Goal: Transaction & Acquisition: Book appointment/travel/reservation

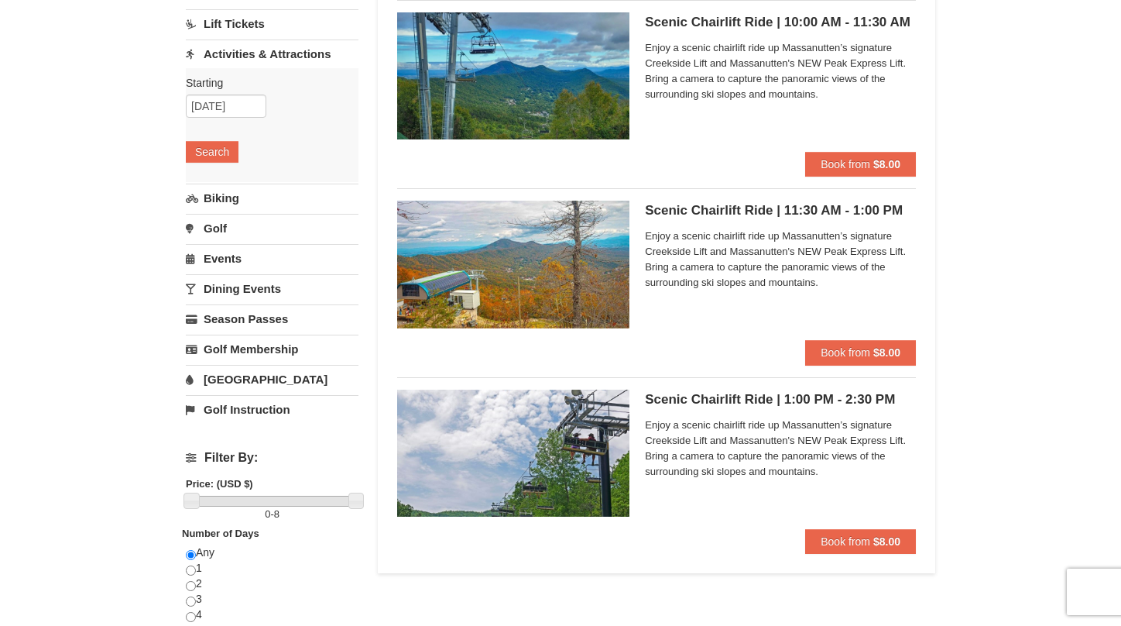
scroll to position [156, 0]
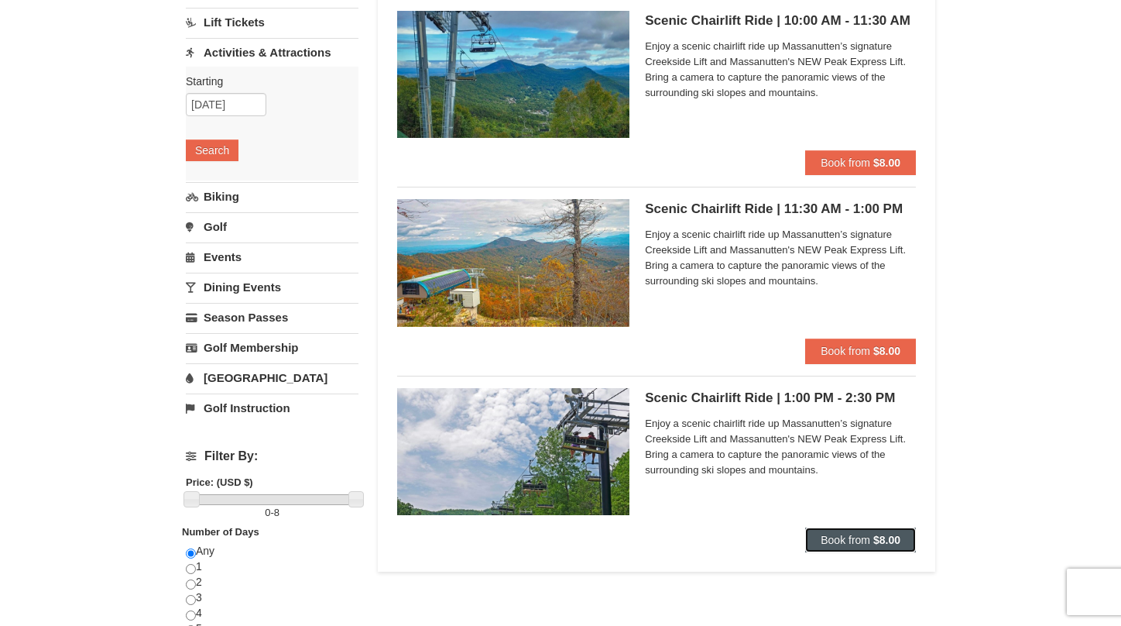
click at [828, 533] on span "Book from" at bounding box center [846, 539] width 50 height 12
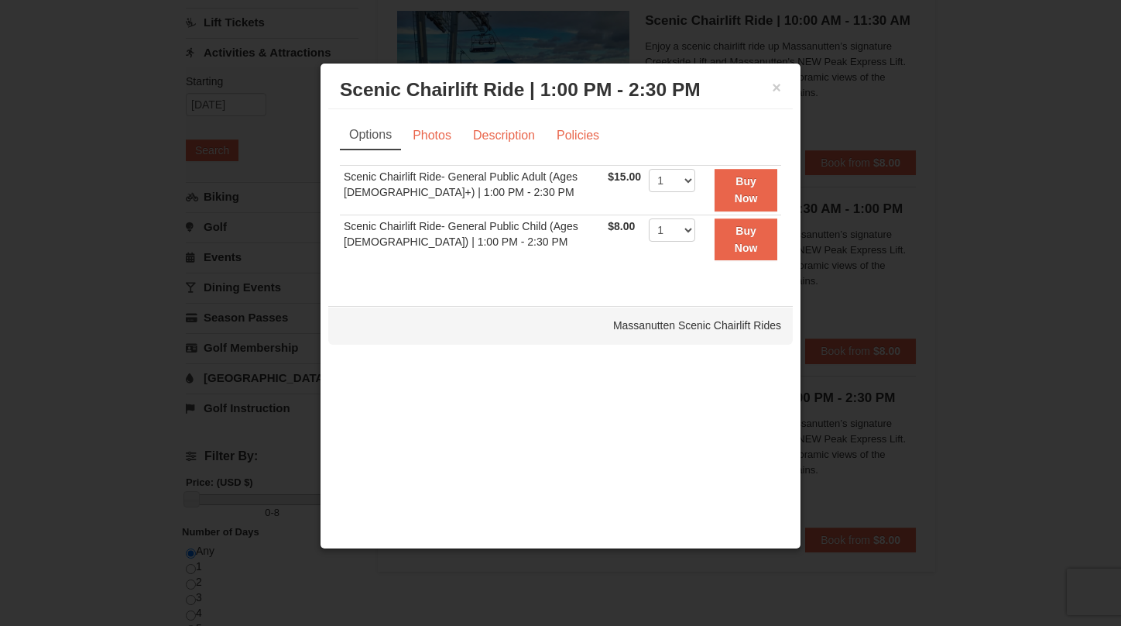
click at [699, 181] on td "Buy Now" at bounding box center [740, 190] width 82 height 50
click at [682, 181] on select "1 2 3 4 5 6 7 8 9 10 11 12 13 14 15 16 17 18 19 20 21 22" at bounding box center [672, 180] width 46 height 23
select select "2"
click at [649, 169] on select "1 2 3 4 5 6 7 8 9 10 11 12 13 14 15 16 17 18 19 20 21 22" at bounding box center [672, 180] width 46 height 23
click at [726, 200] on button "Buy Now" at bounding box center [746, 190] width 63 height 43
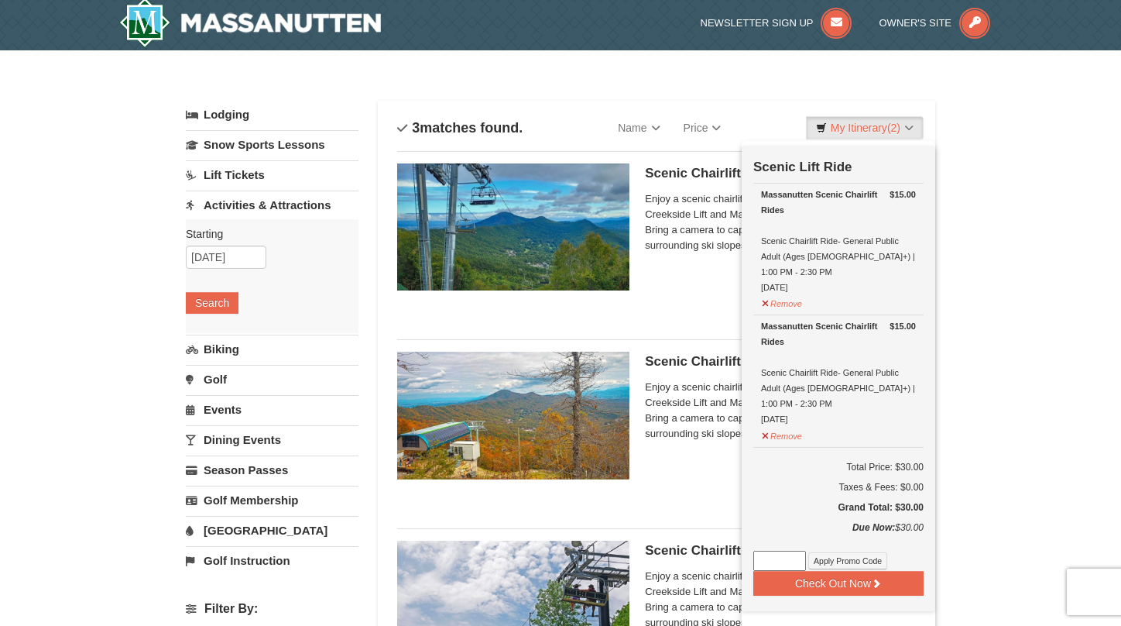
scroll to position [5, 0]
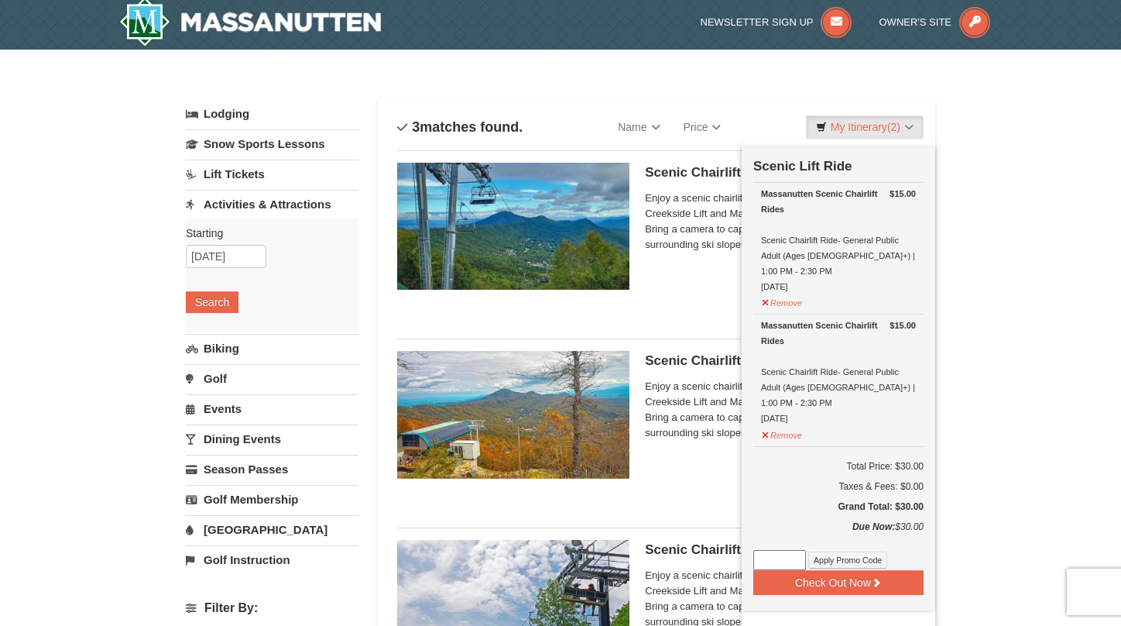
click at [602, 77] on div "× Categories List Filter My Itinerary (2) Check Out Now Scenic Lift Ride $15.00…" at bounding box center [560, 615] width 780 height 1100
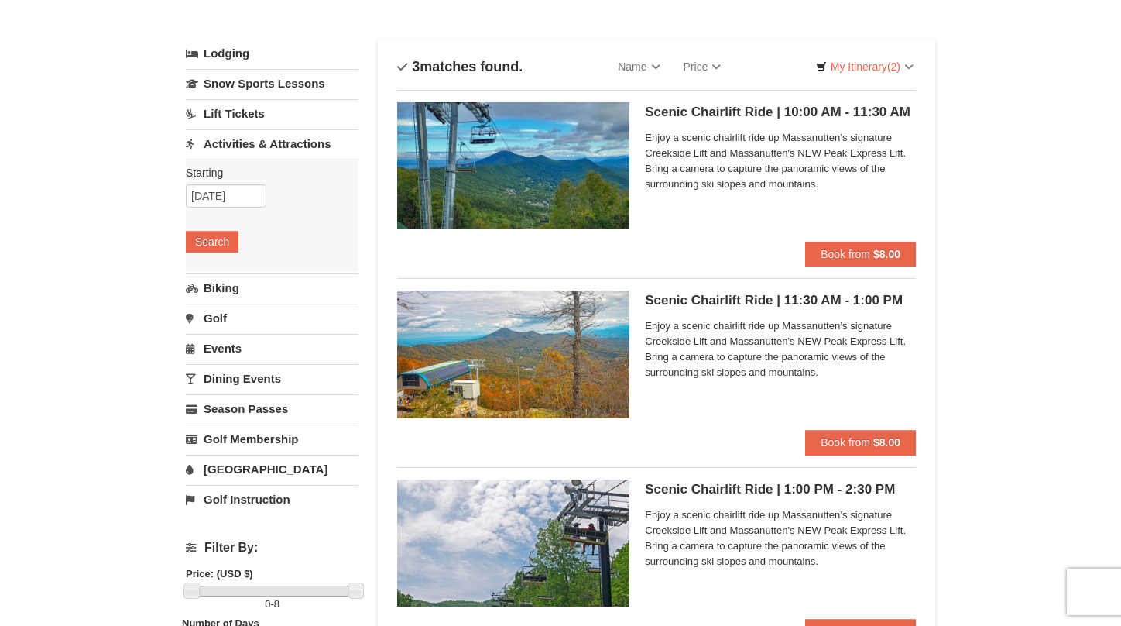
scroll to position [63, 0]
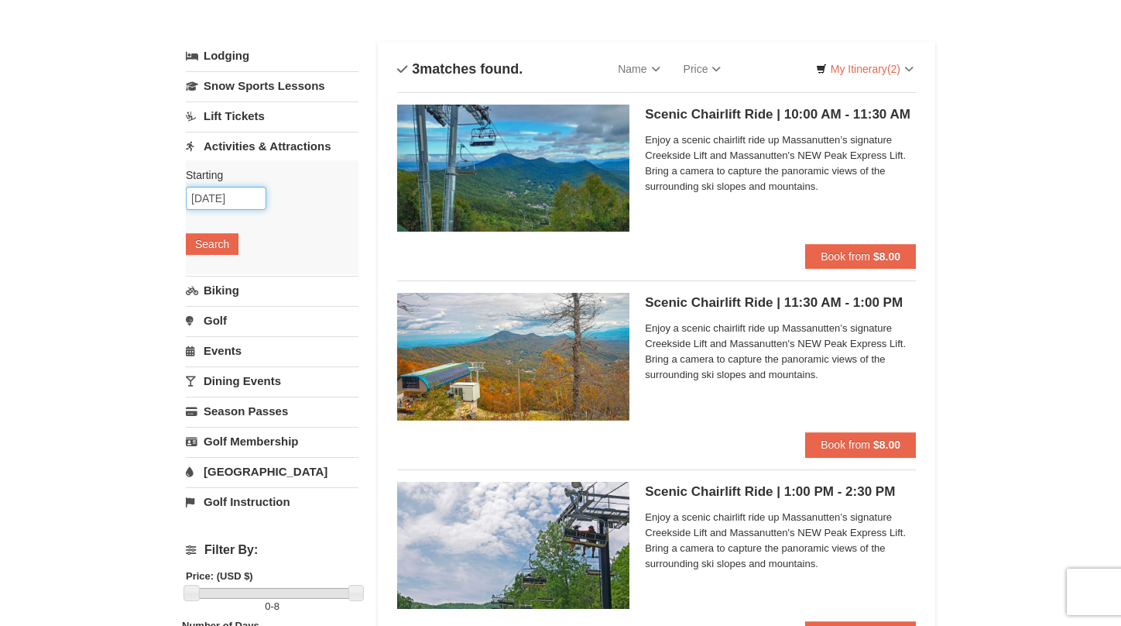
click at [234, 203] on input "[DATE]" at bounding box center [226, 198] width 81 height 23
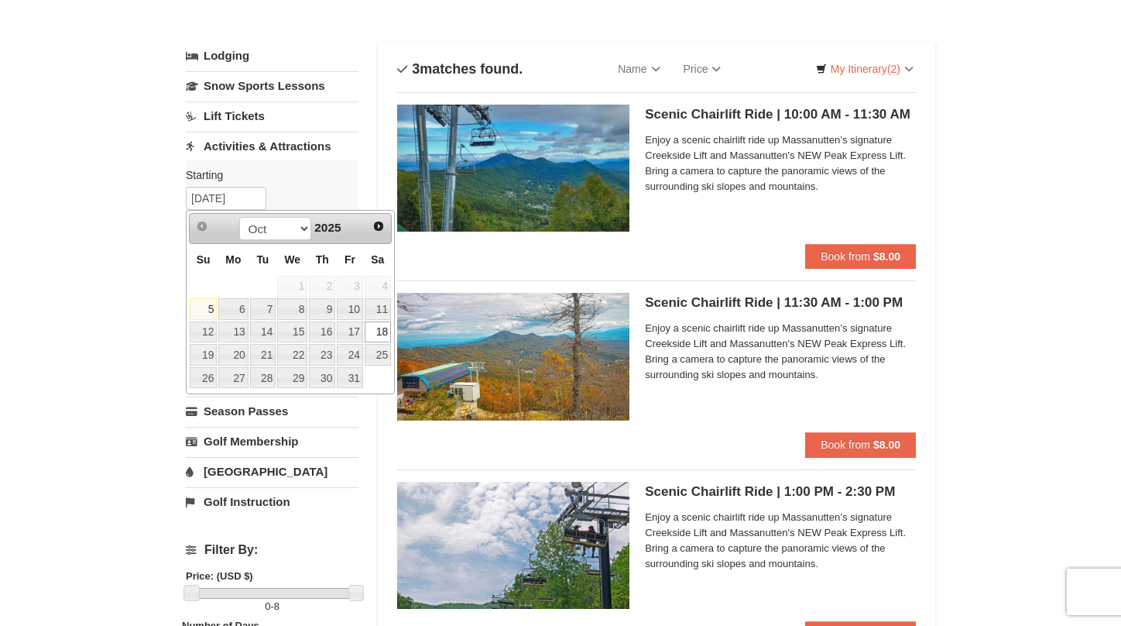
click at [756, 401] on div "Scenic Chairlift Ride | 11:30 AM - 1:00 PM Massanutten Scenic Chairlift Rides E…" at bounding box center [780, 362] width 271 height 139
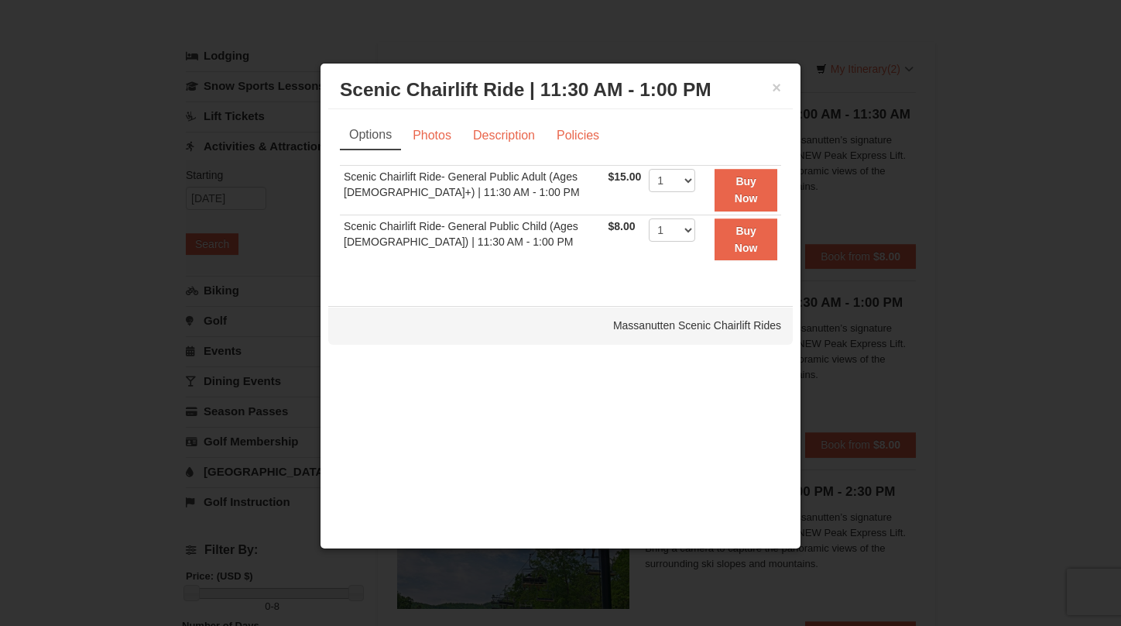
click at [784, 90] on div "× Scenic Chairlift Ride | 11:30 AM - 1:00 PM Massanutten Scenic Chairlift Rides" at bounding box center [560, 90] width 465 height 38
click at [783, 87] on div "× Scenic Chairlift Ride | 11:30 AM - 1:00 PM Massanutten Scenic Chairlift Rides" at bounding box center [560, 90] width 465 height 38
click at [772, 88] on button "×" at bounding box center [776, 87] width 9 height 15
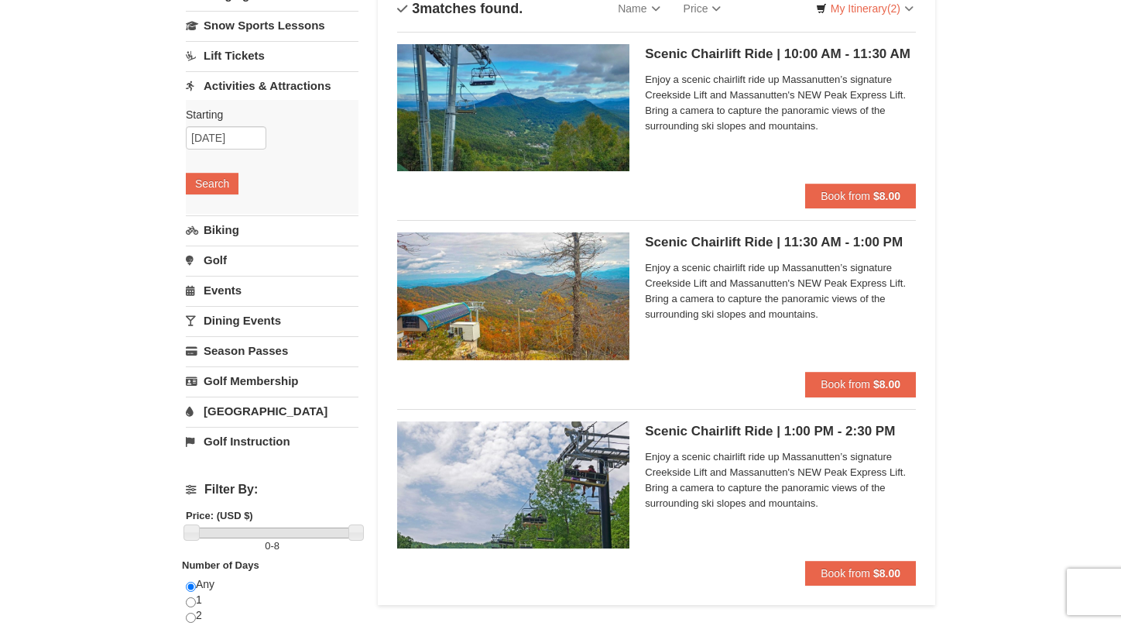
scroll to position [113, 0]
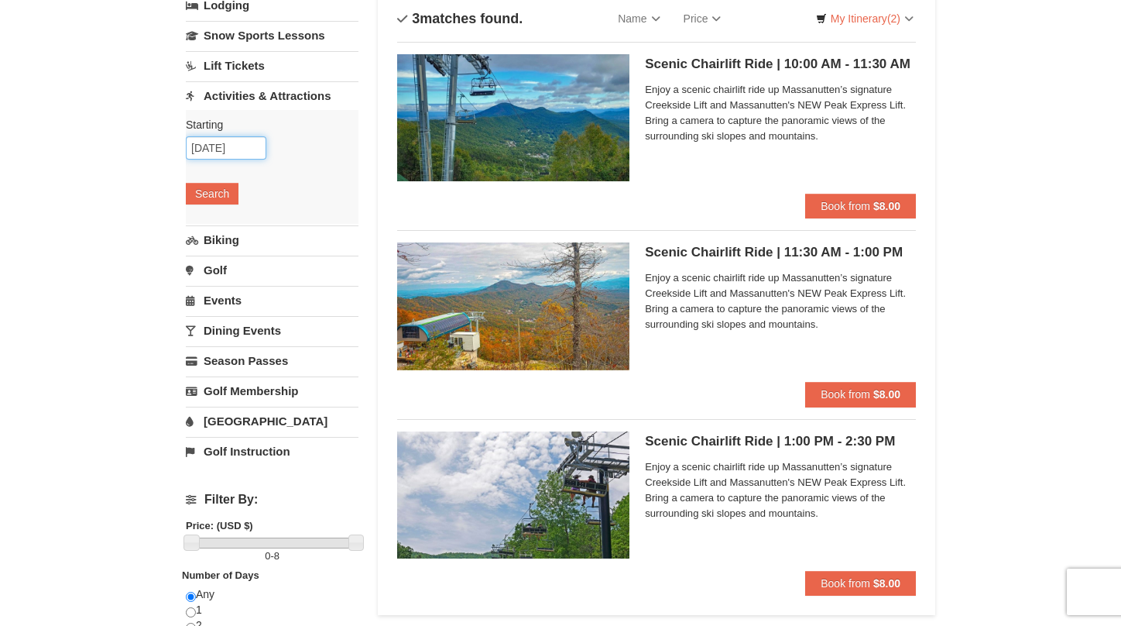
click at [232, 151] on input "[DATE]" at bounding box center [226, 147] width 81 height 23
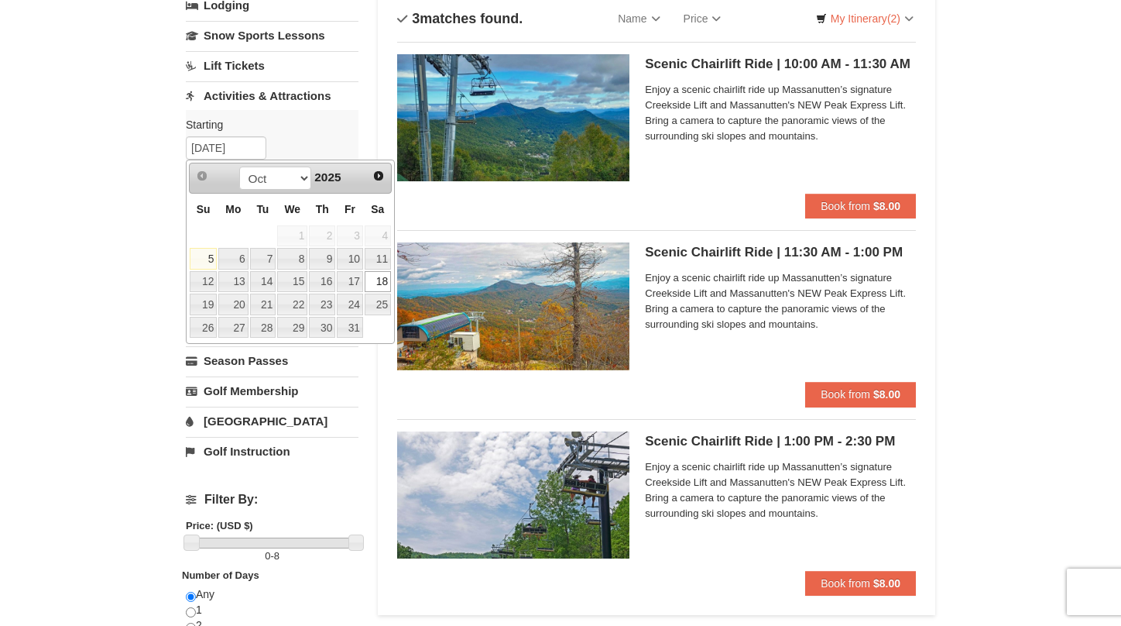
click at [84, 219] on div "× Categories List Filter My Itinerary (2) Check Out Now Scenic Lift Ride $15.00…" at bounding box center [560, 506] width 1121 height 1131
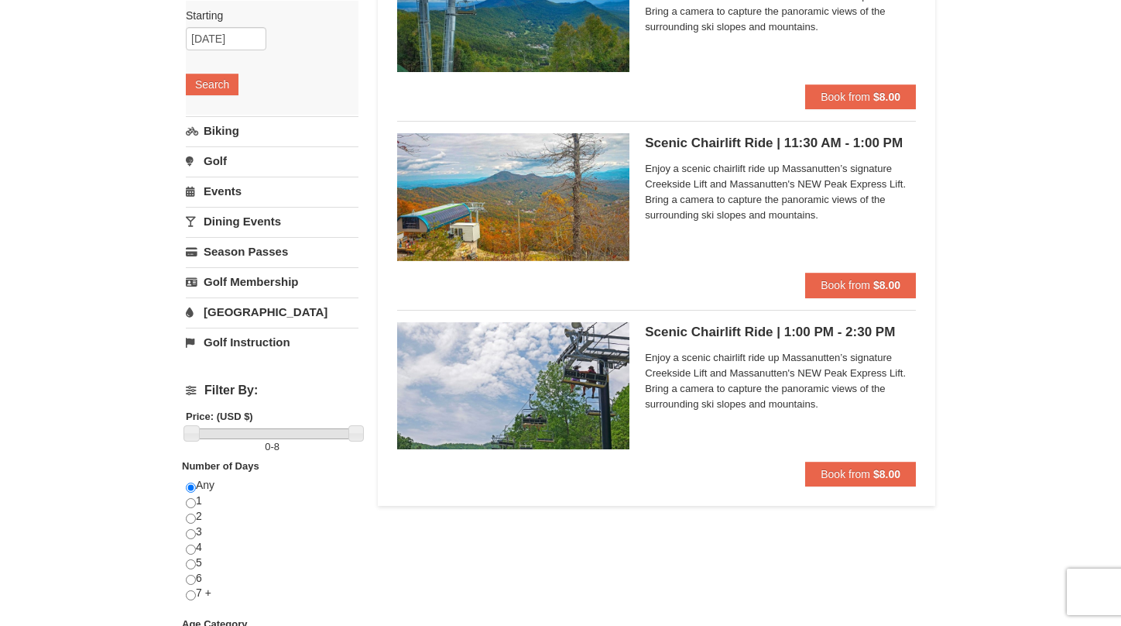
scroll to position [223, 0]
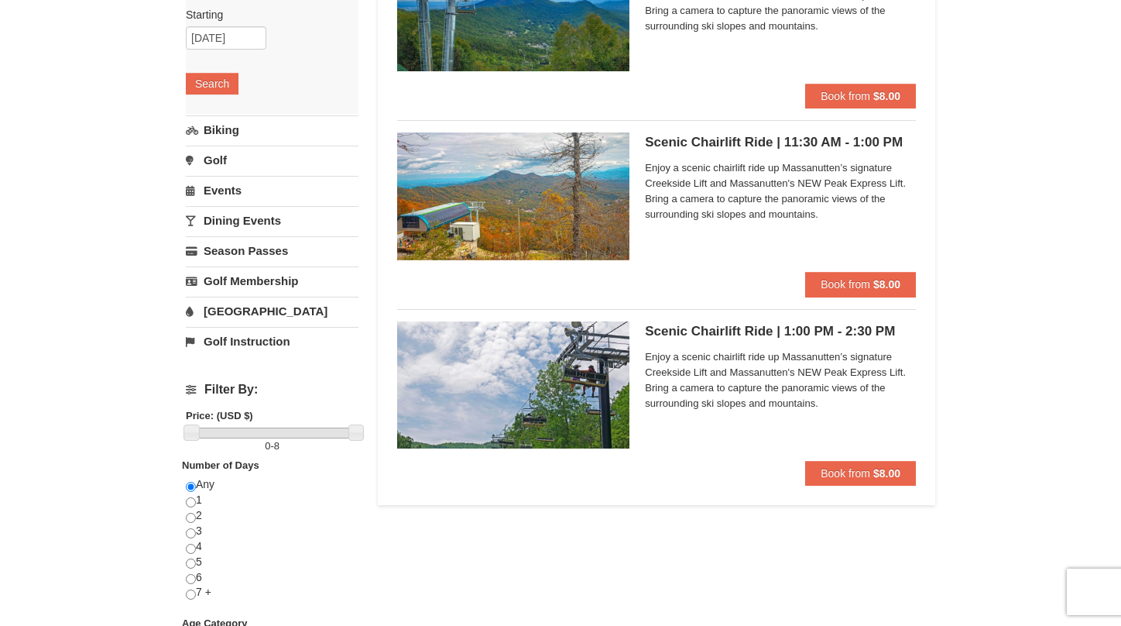
click at [843, 460] on div "Scenic Chairlift Ride | 1:00 PM - 2:30 PM Massanutten Scenic Chairlift Rides En…" at bounding box center [780, 390] width 271 height 139
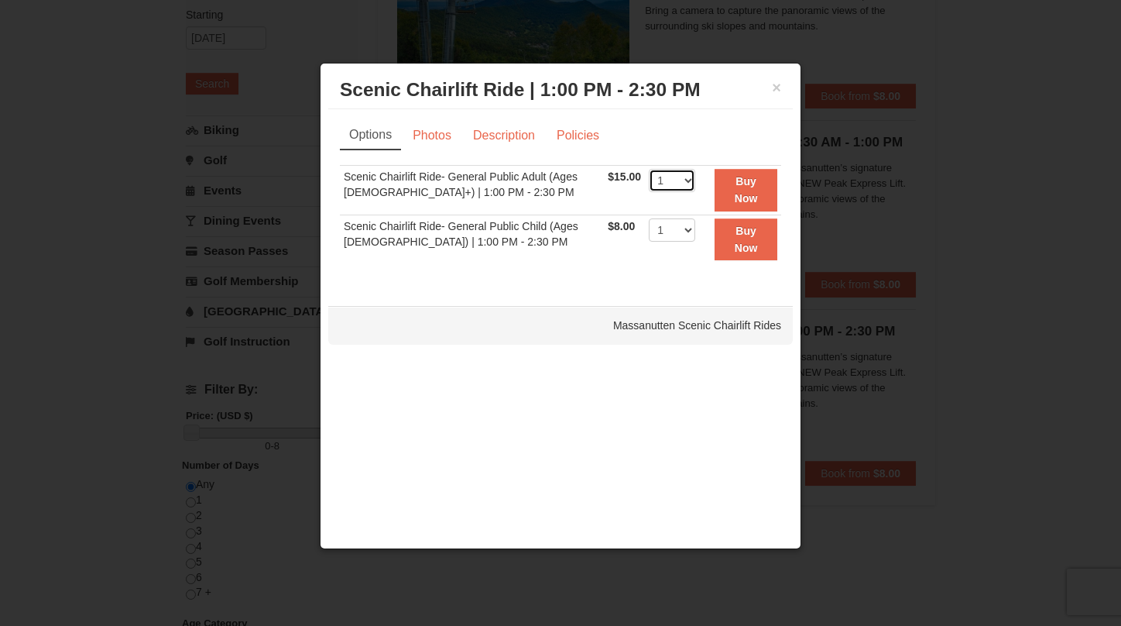
click at [666, 180] on select "1 2 3 4 5 6 7 8 9 10 11 12 13 14 15 16 17 18 19 20 21 22" at bounding box center [672, 180] width 46 height 23
select select "2"
click at [649, 169] on select "1 2 3 4 5 6 7 8 9 10 11 12 13 14 15 16 17 18 19 20 21 22" at bounding box center [672, 180] width 46 height 23
click at [736, 190] on button "Buy Now" at bounding box center [746, 190] width 63 height 43
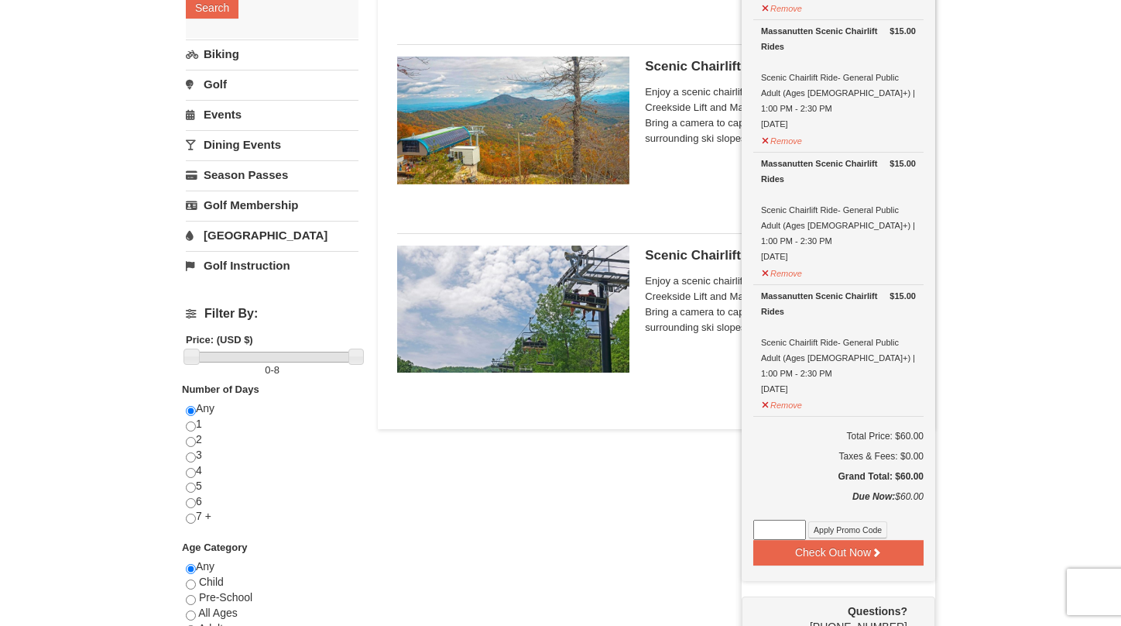
scroll to position [298, 0]
click at [787, 394] on button "Remove" at bounding box center [782, 403] width 42 height 19
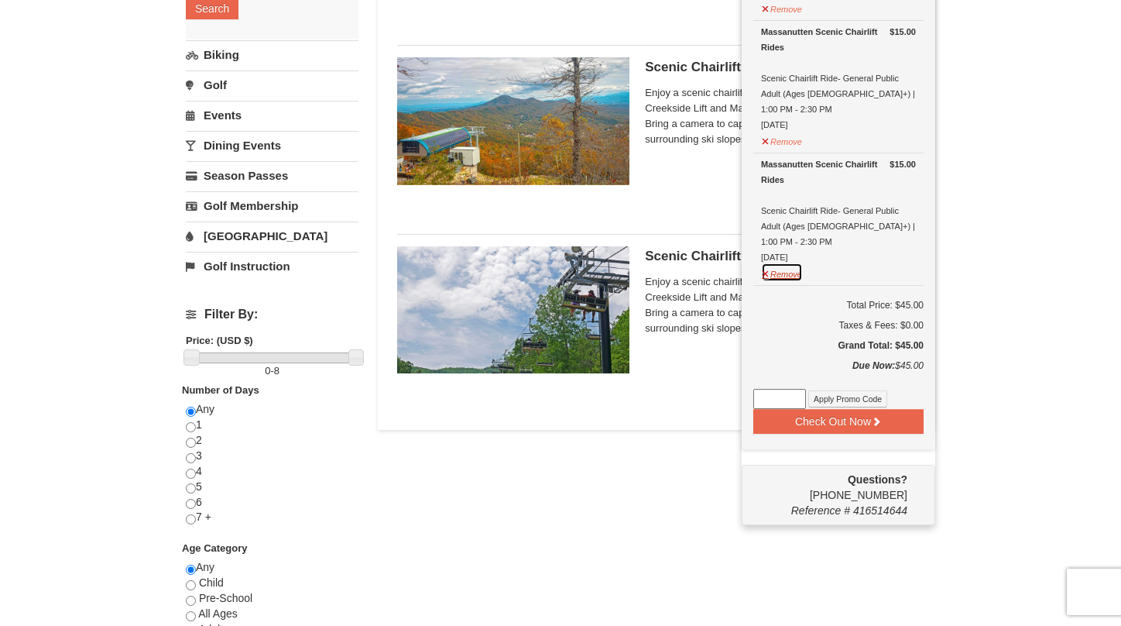
click at [791, 262] on button "Remove" at bounding box center [782, 271] width 42 height 19
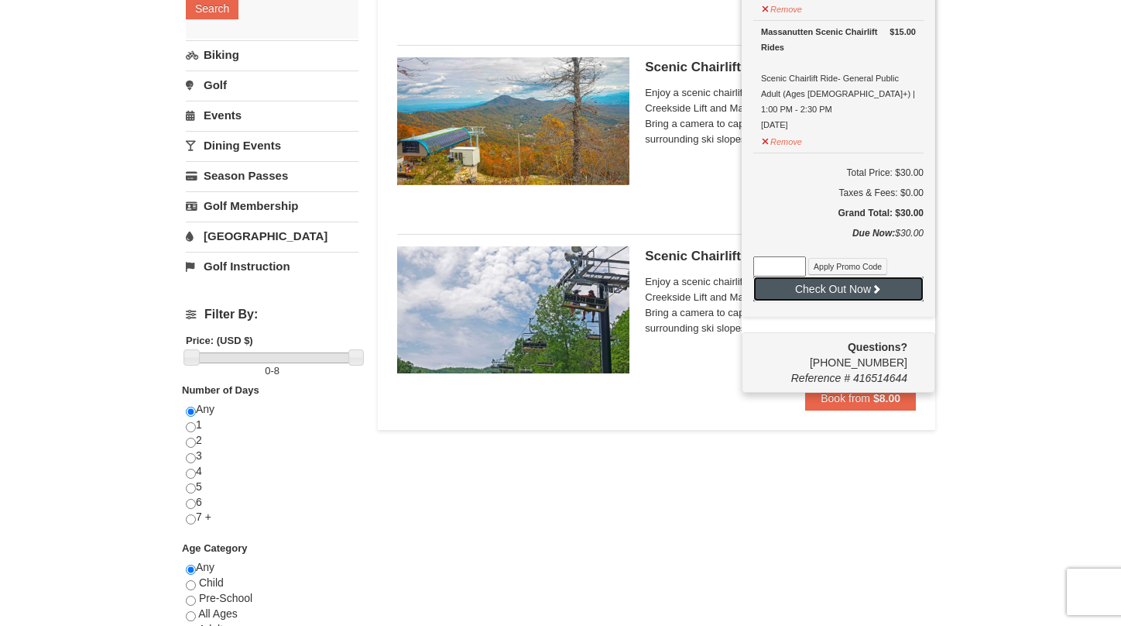
click at [880, 276] on button "Check Out Now" at bounding box center [838, 288] width 170 height 25
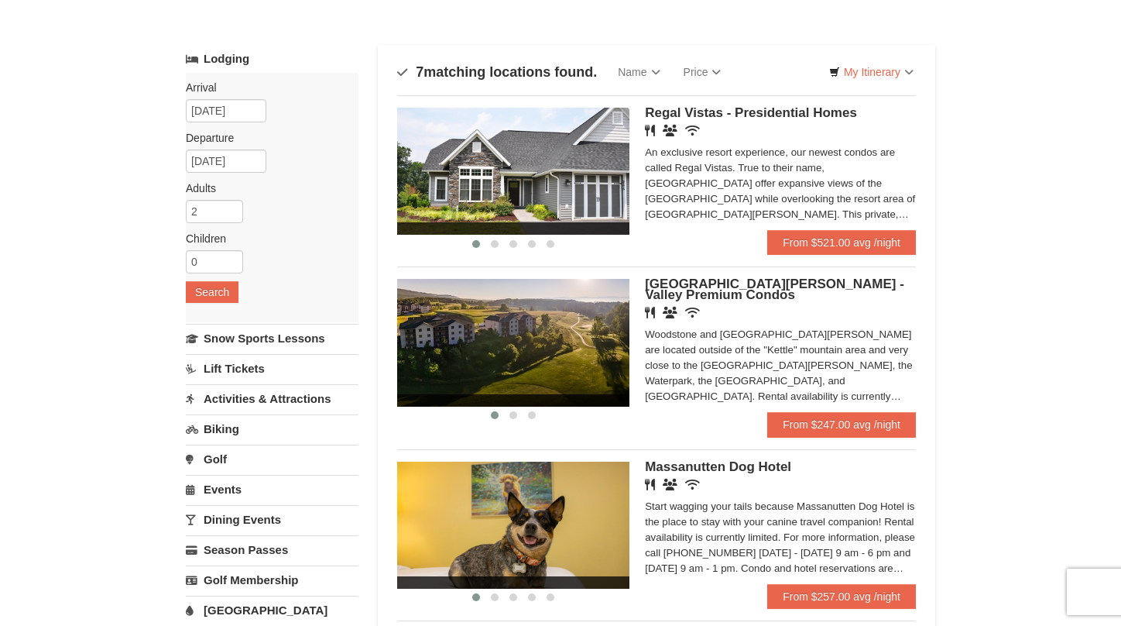
scroll to position [61, 0]
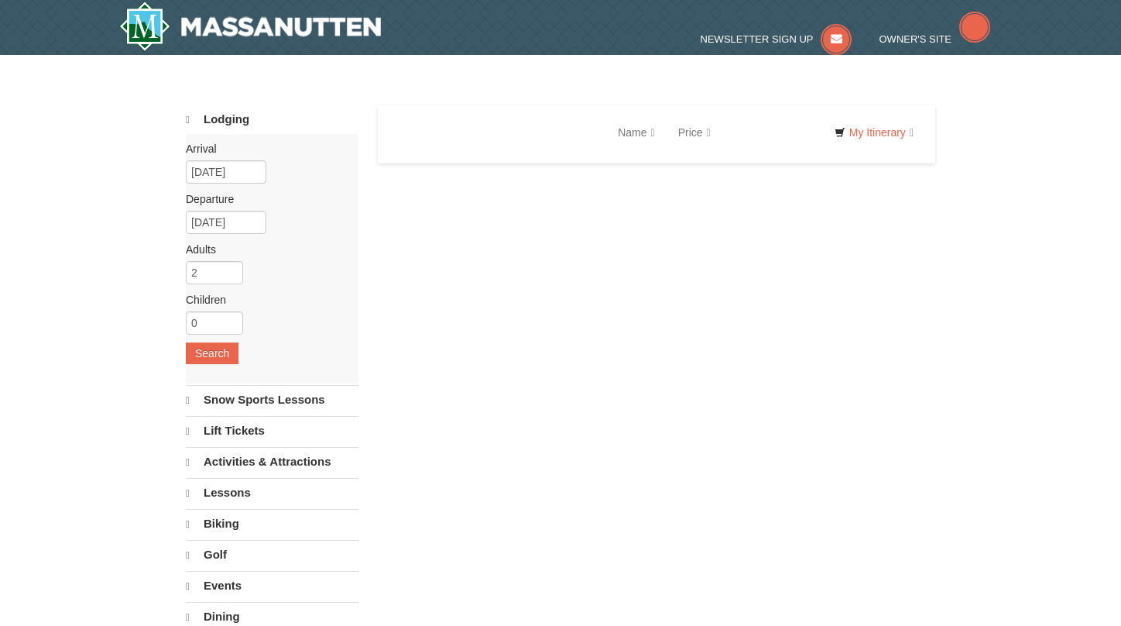
select select "10"
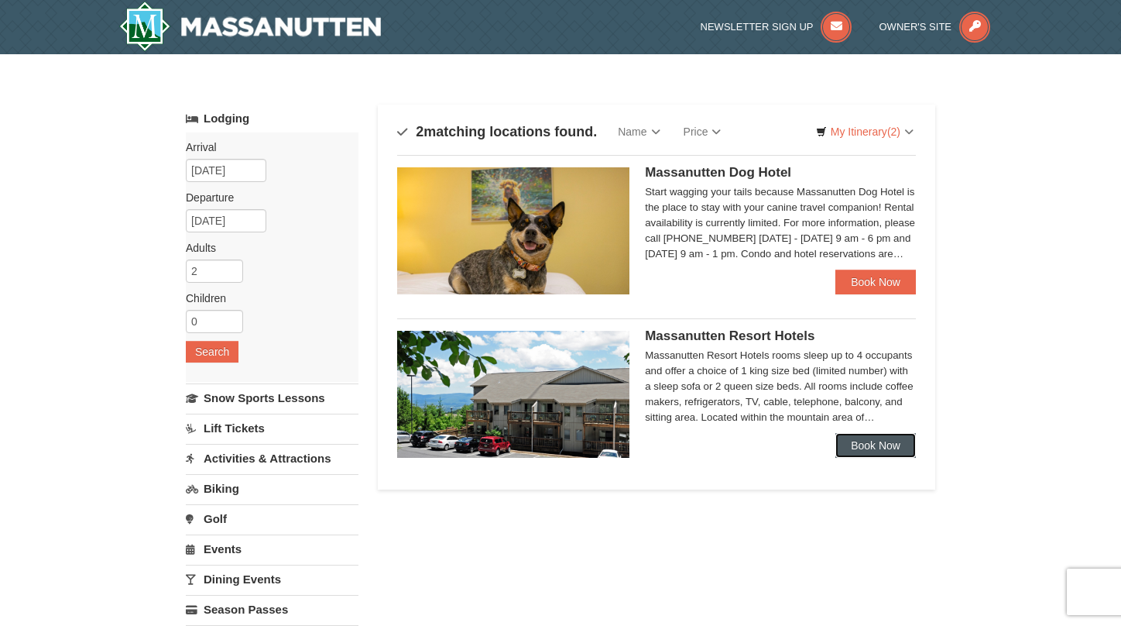
click at [868, 448] on link "Book Now" at bounding box center [875, 445] width 81 height 25
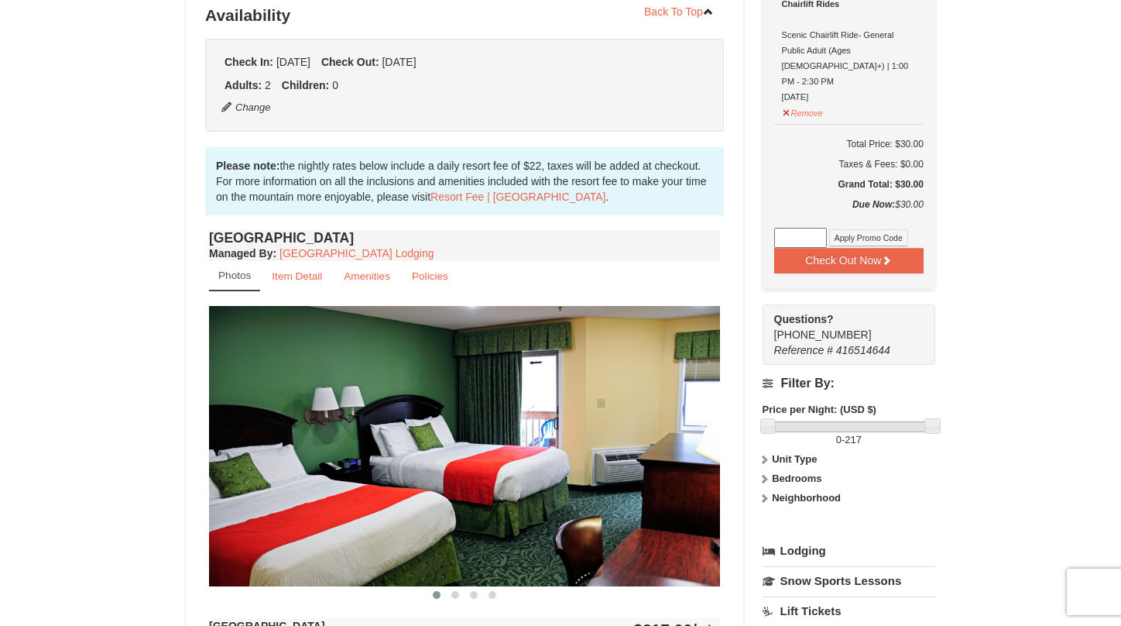
scroll to position [412, 0]
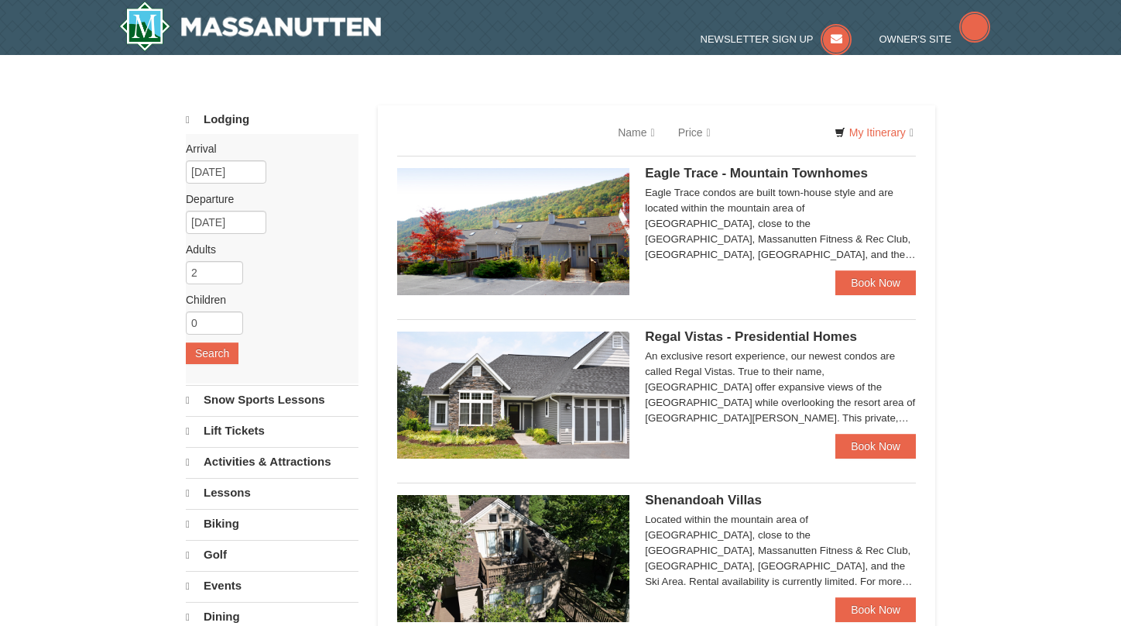
select select "10"
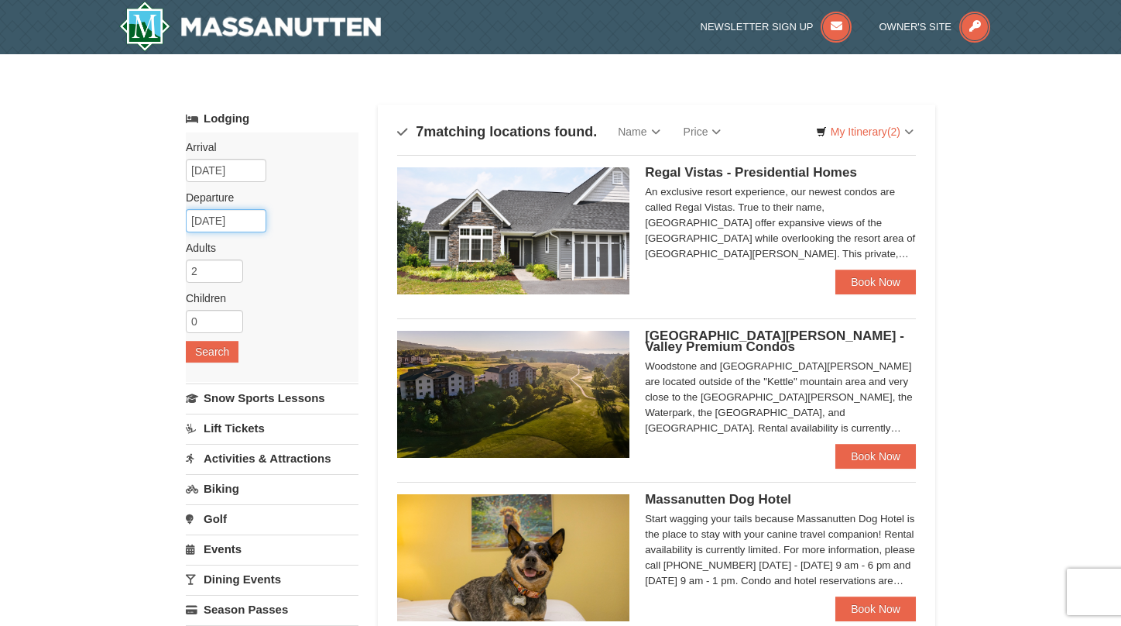
click at [224, 218] on input "10/19/2025" at bounding box center [226, 220] width 81 height 23
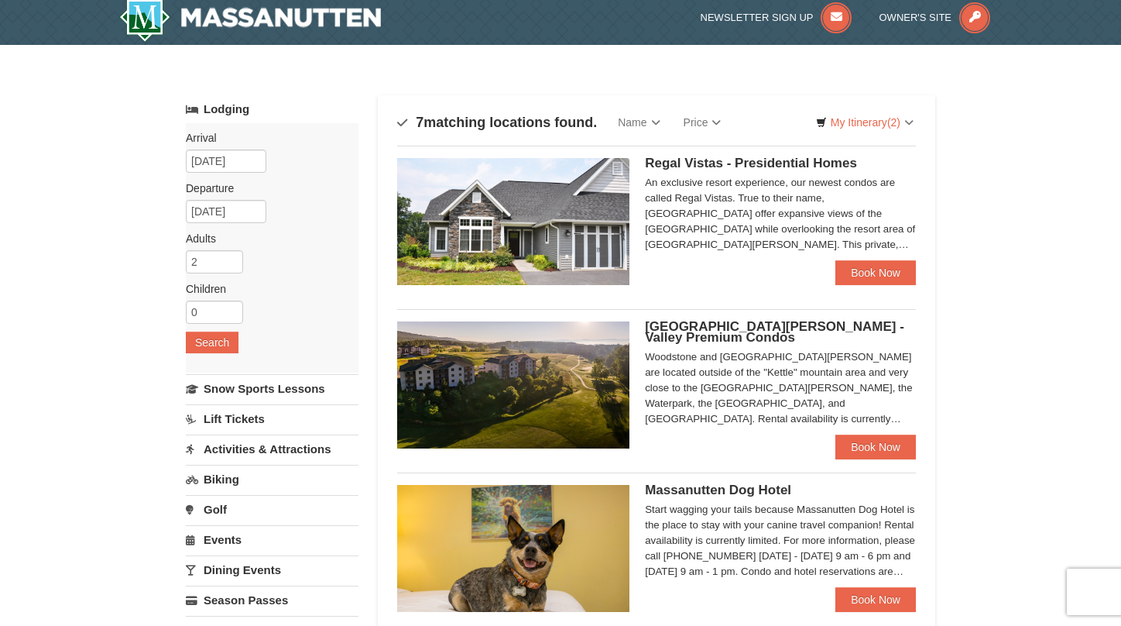
scroll to position [7, 0]
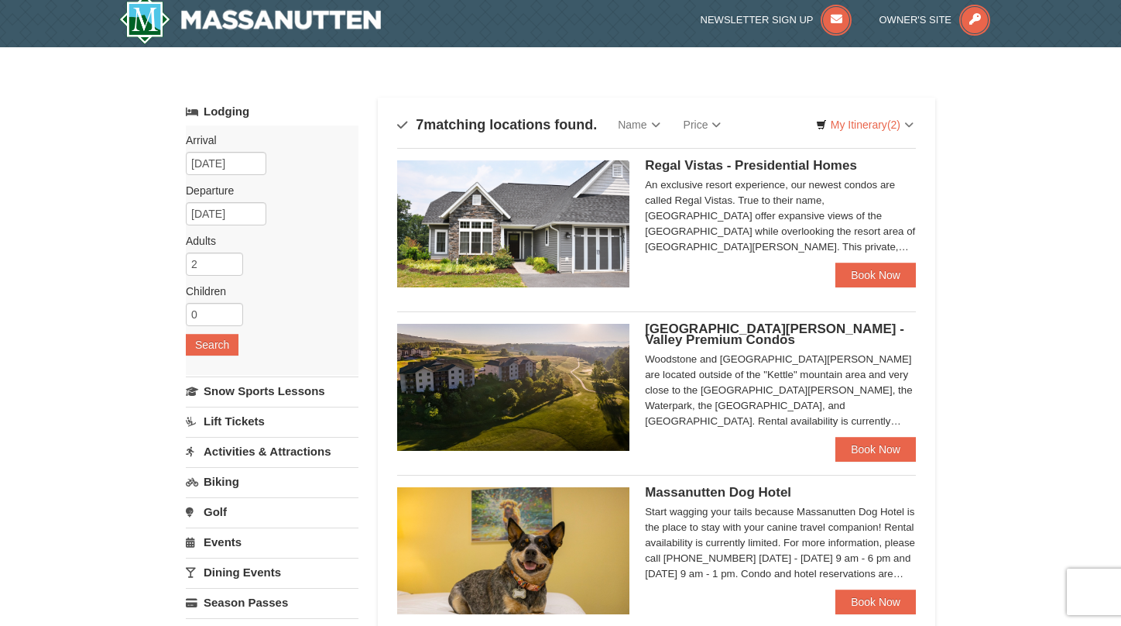
click at [240, 178] on div "Arrival Please format dates MM/DD/YYYY Please format dates MM/DD/YYYY 10/17/202…" at bounding box center [272, 249] width 173 height 249
click at [235, 154] on input "10/17/2025" at bounding box center [226, 163] width 81 height 23
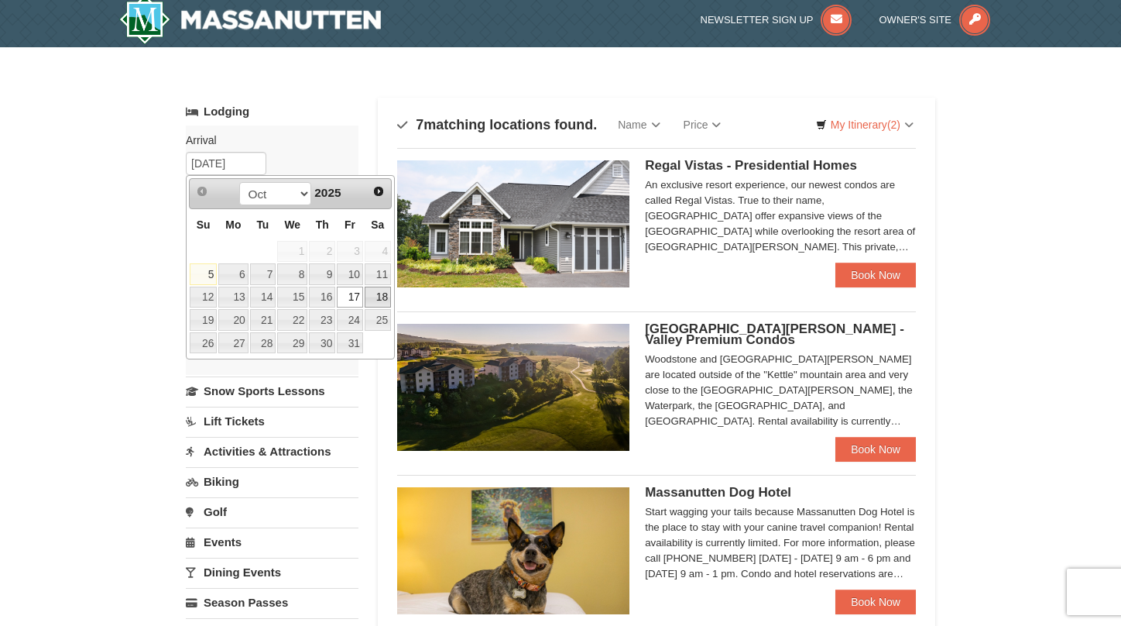
click at [370, 295] on link "18" at bounding box center [378, 297] width 26 height 22
type input "10/18/2025"
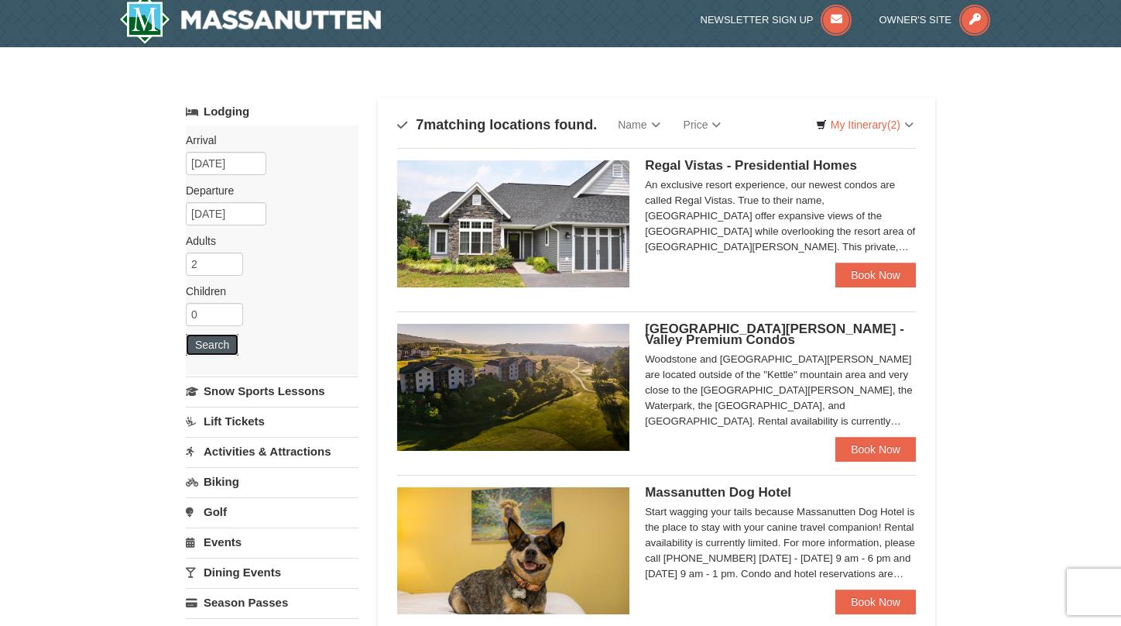
click at [221, 341] on button "Search" at bounding box center [212, 345] width 53 height 22
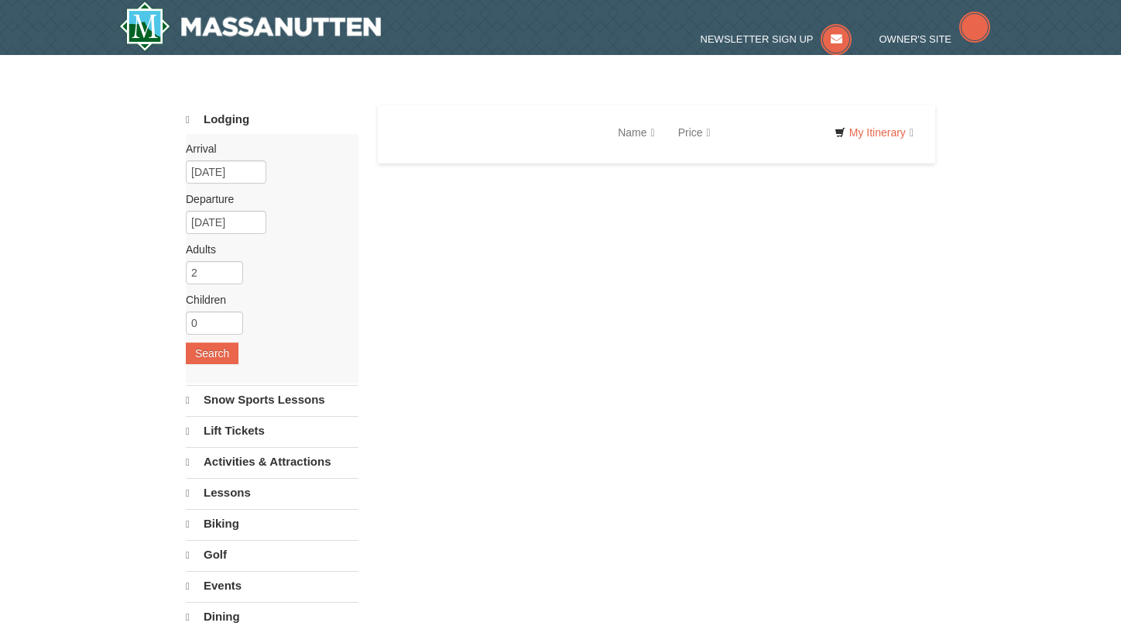
select select "10"
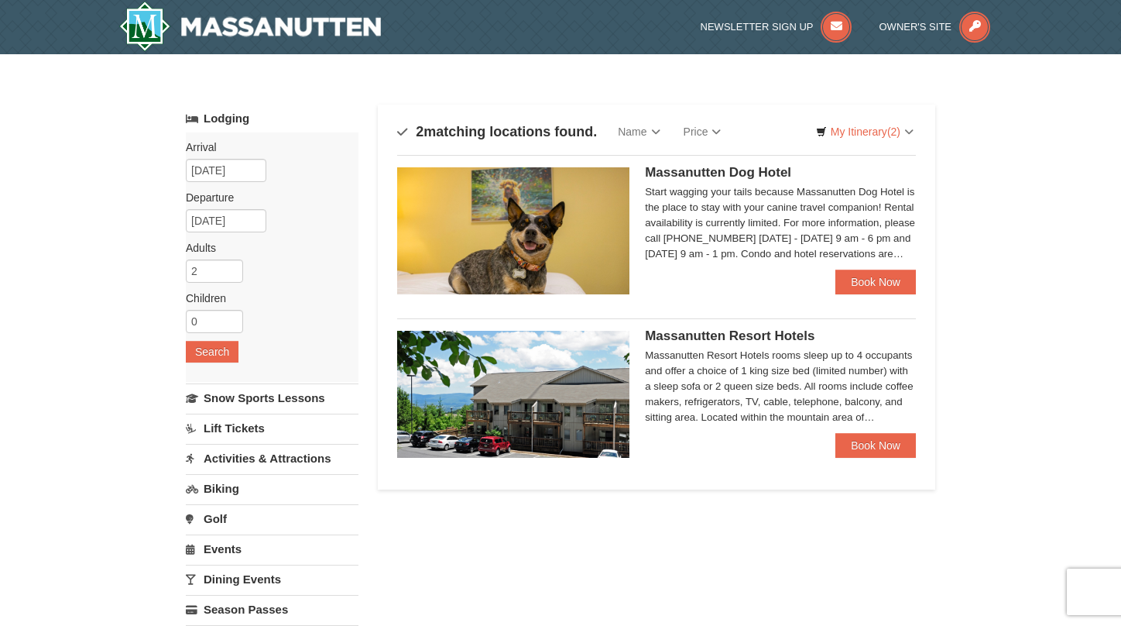
click at [493, 407] on img at bounding box center [513, 394] width 232 height 127
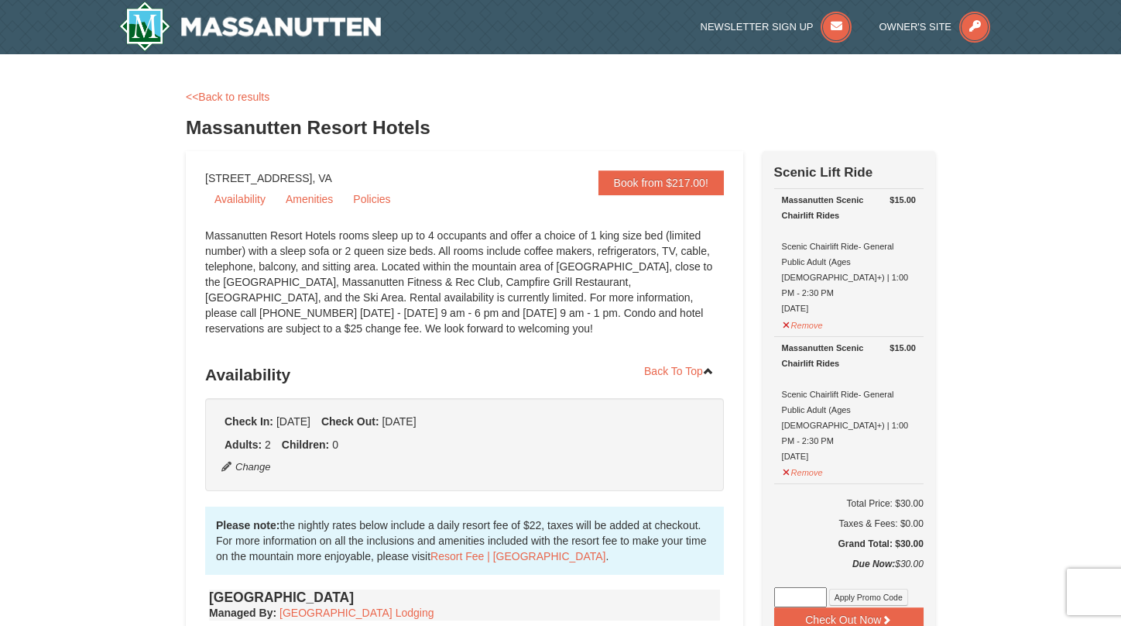
click at [336, 125] on h3 "Massanutten Resort Hotels" at bounding box center [561, 127] width 750 height 31
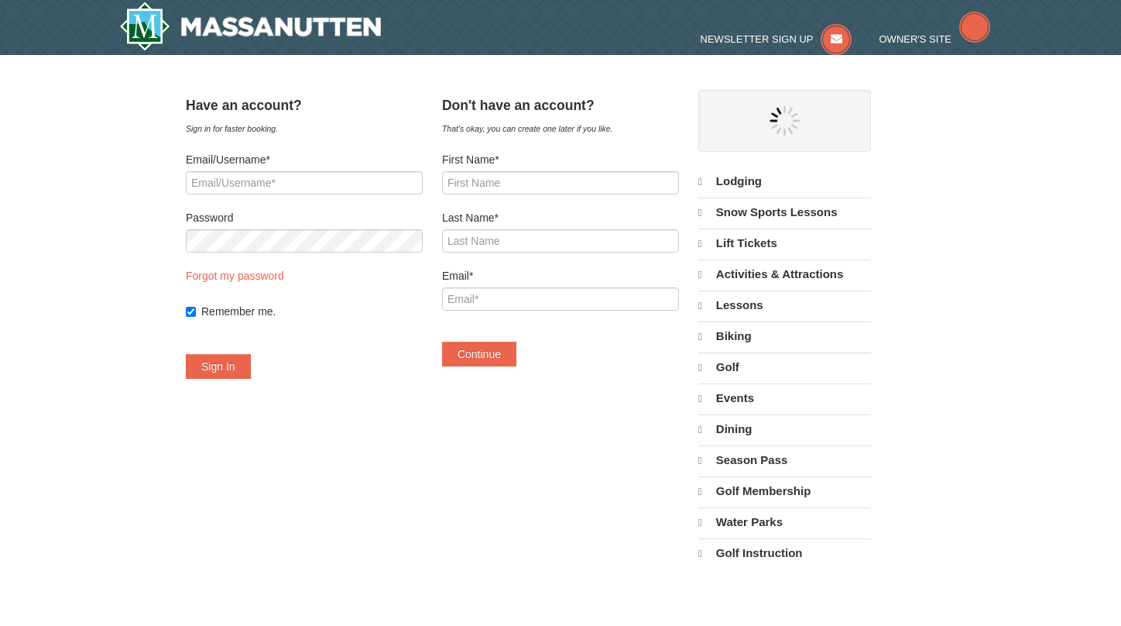
select select "10"
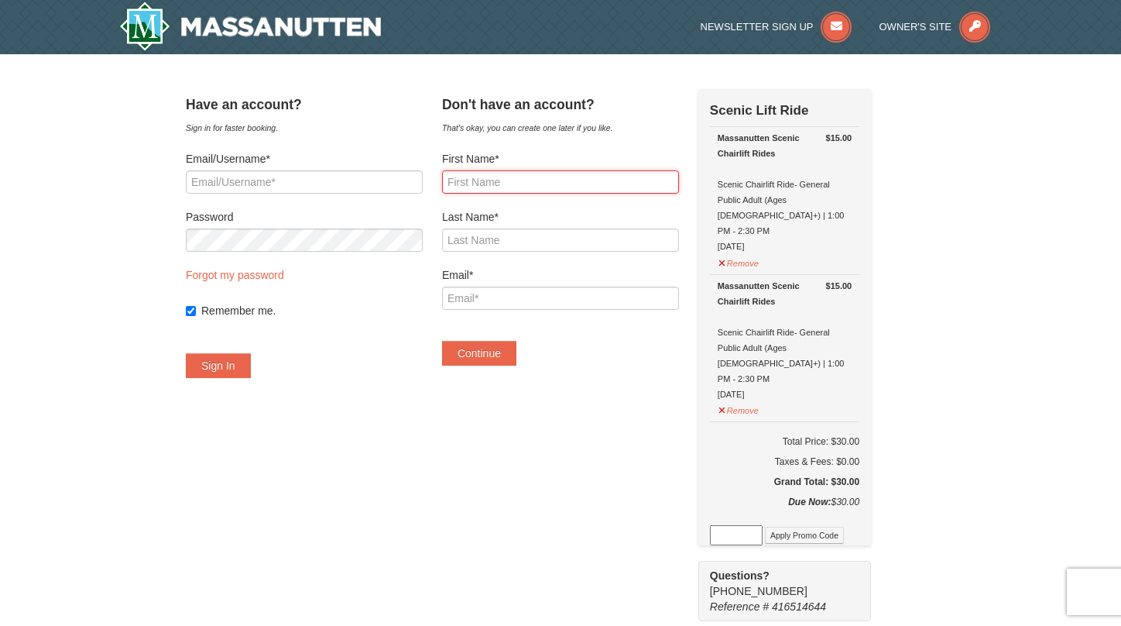
click at [509, 187] on input "First Name*" at bounding box center [560, 181] width 237 height 23
type input "Zadid"
type input "Haq"
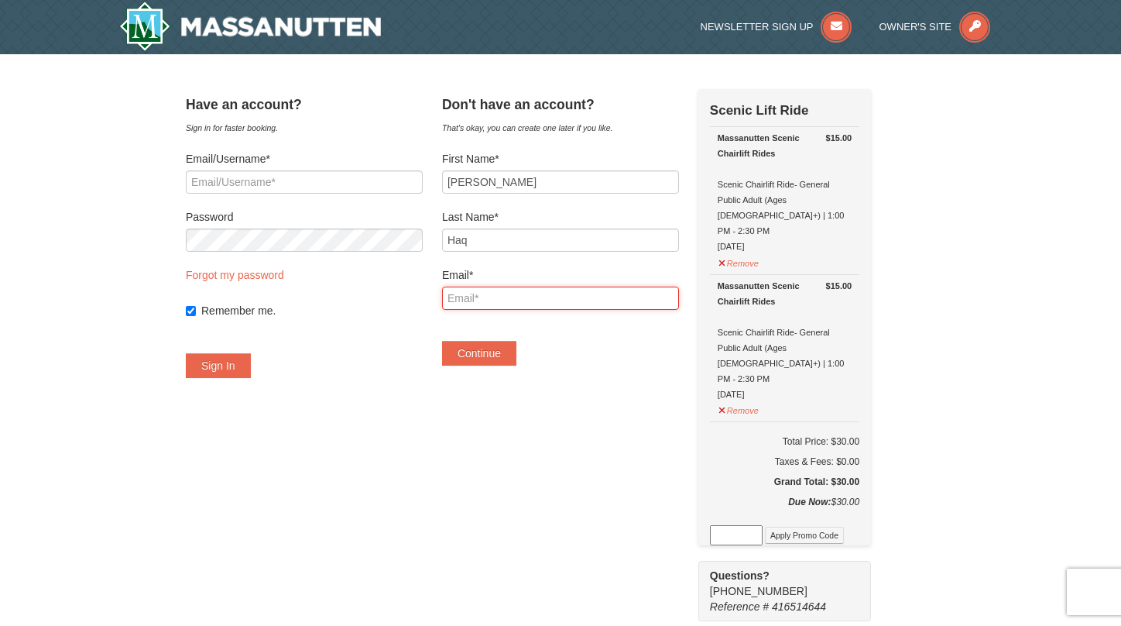
type input "[EMAIL_ADDRESS][DOMAIN_NAME]"
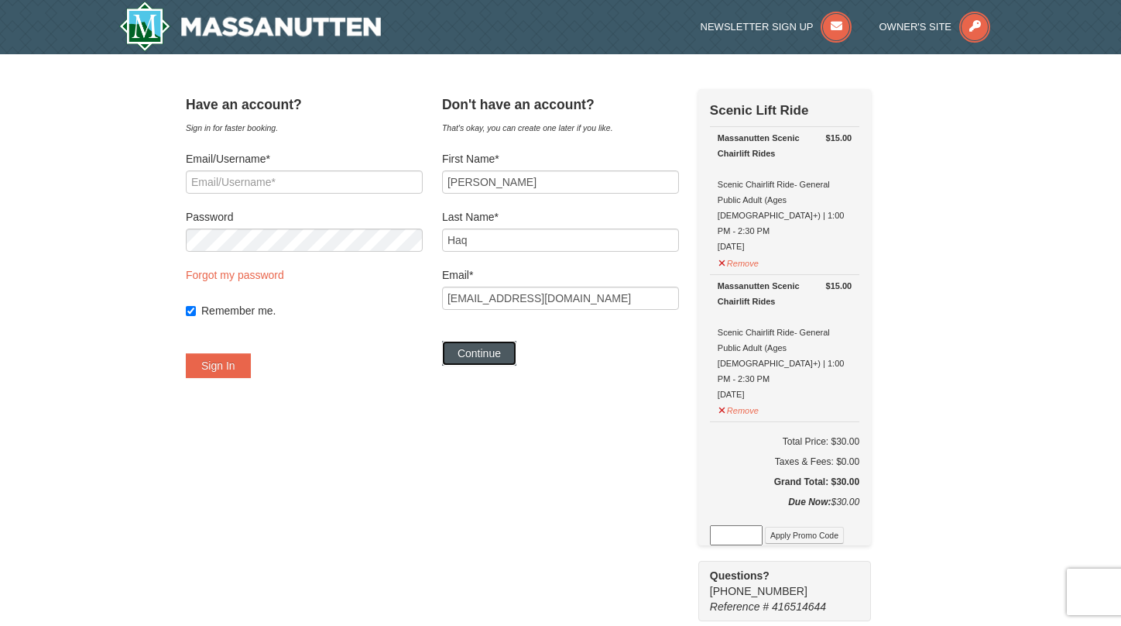
click at [501, 348] on button "Continue" at bounding box center [479, 353] width 74 height 25
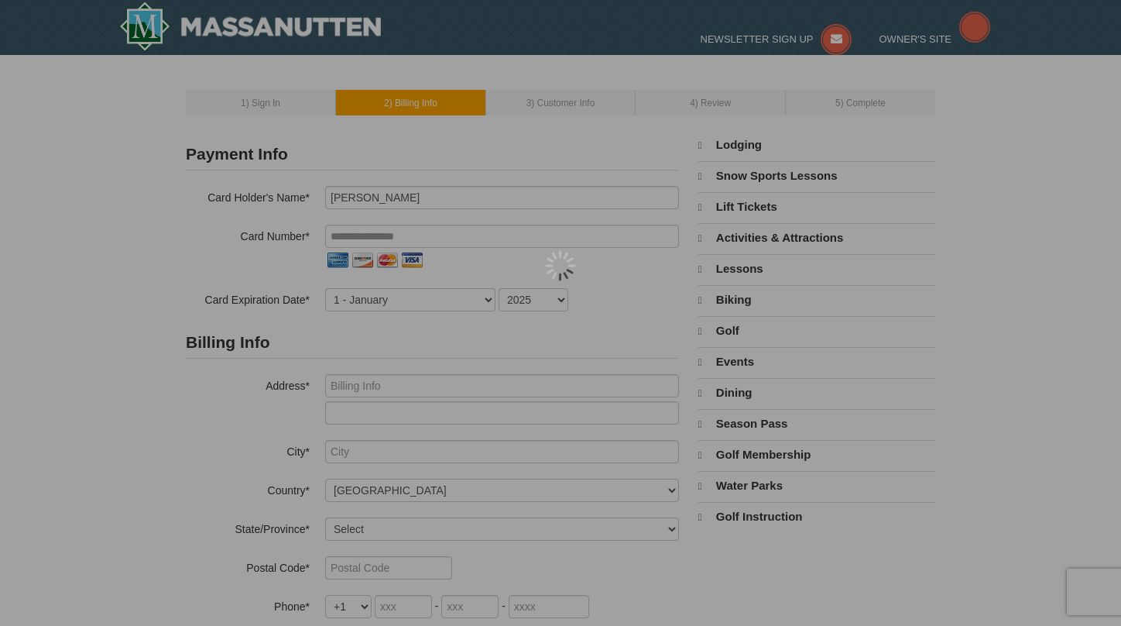
select select "10"
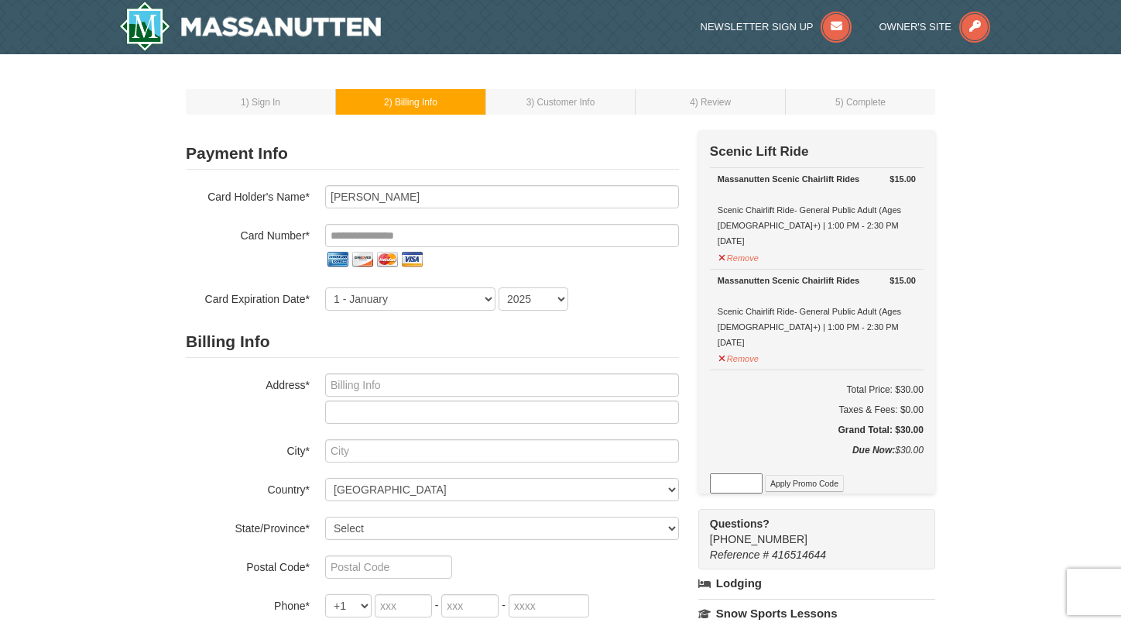
click at [480, 221] on div "Card Holder's Name* Zadid Haq Card Number* Card Expiration Date* 1 - January 2 …" at bounding box center [432, 247] width 493 height 125
click at [462, 235] on input "tel" at bounding box center [502, 235] width 354 height 23
type input "**********"
select select "8"
select select "2029"
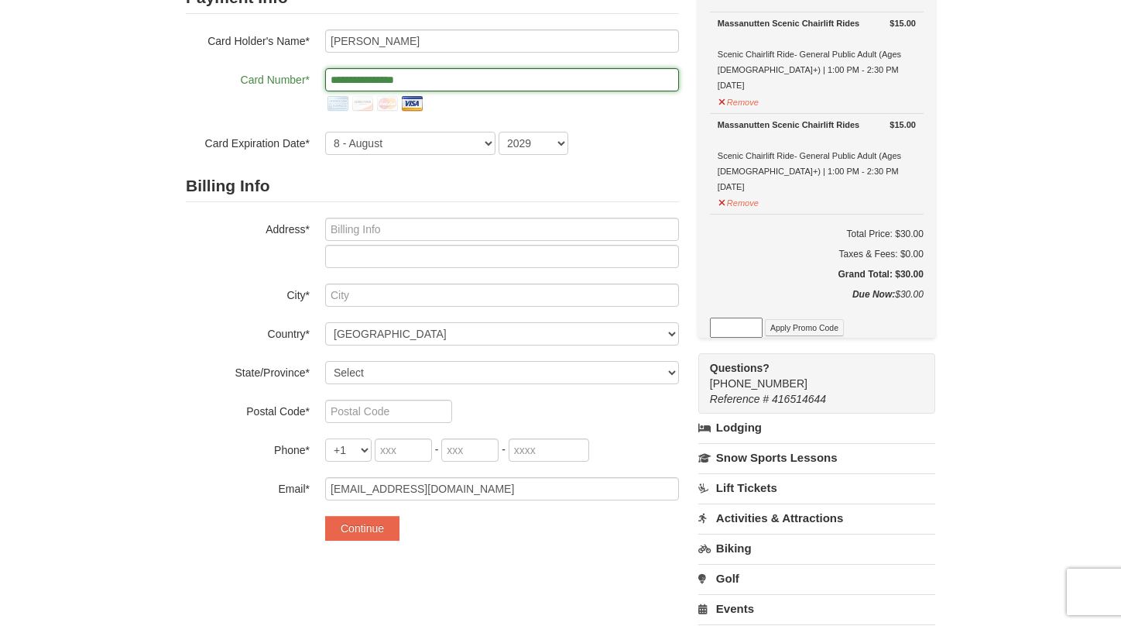
scroll to position [157, 0]
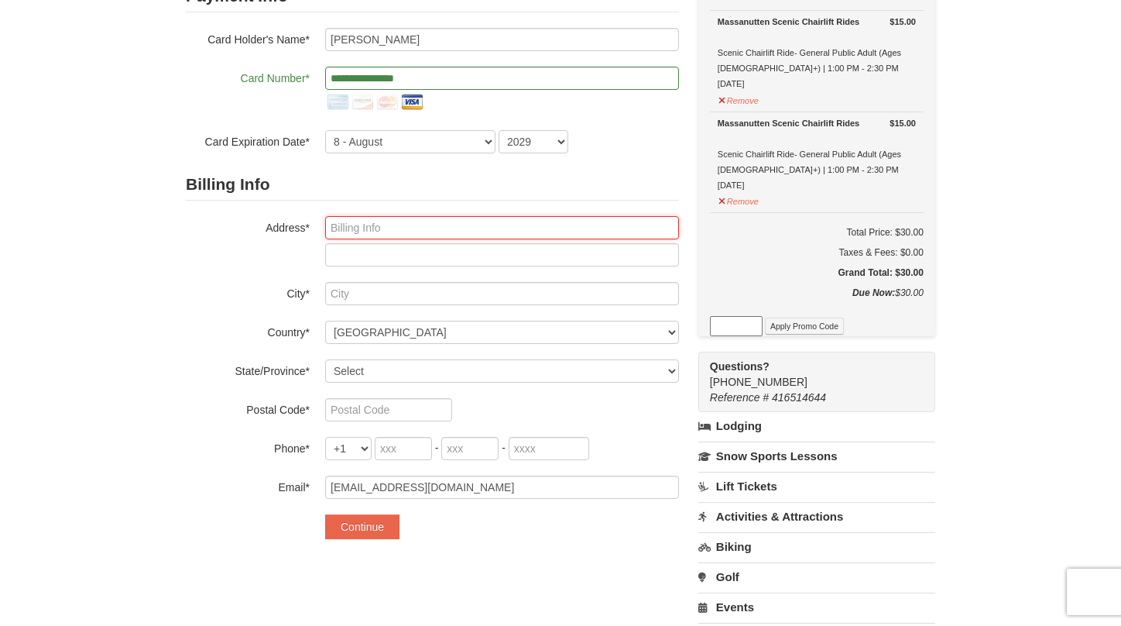
click at [419, 236] on input "text" at bounding box center [502, 227] width 354 height 23
type input "4924 St Elmo Ave, Apt 712"
type input "Bethesda"
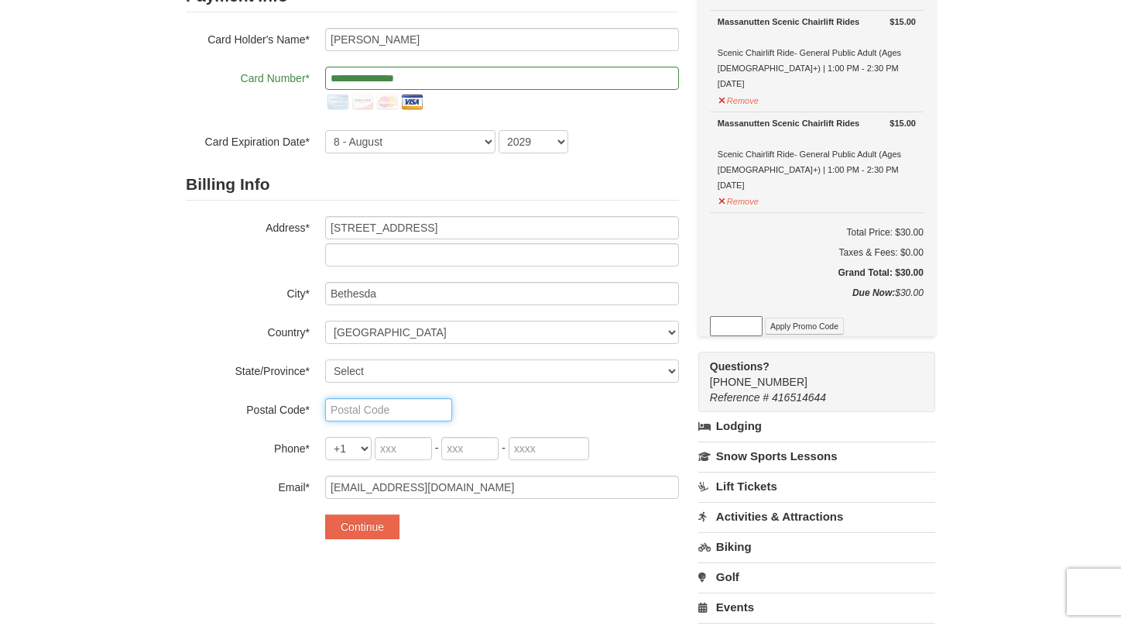
type input "20814"
type input "337"
type input "654"
type input "2825"
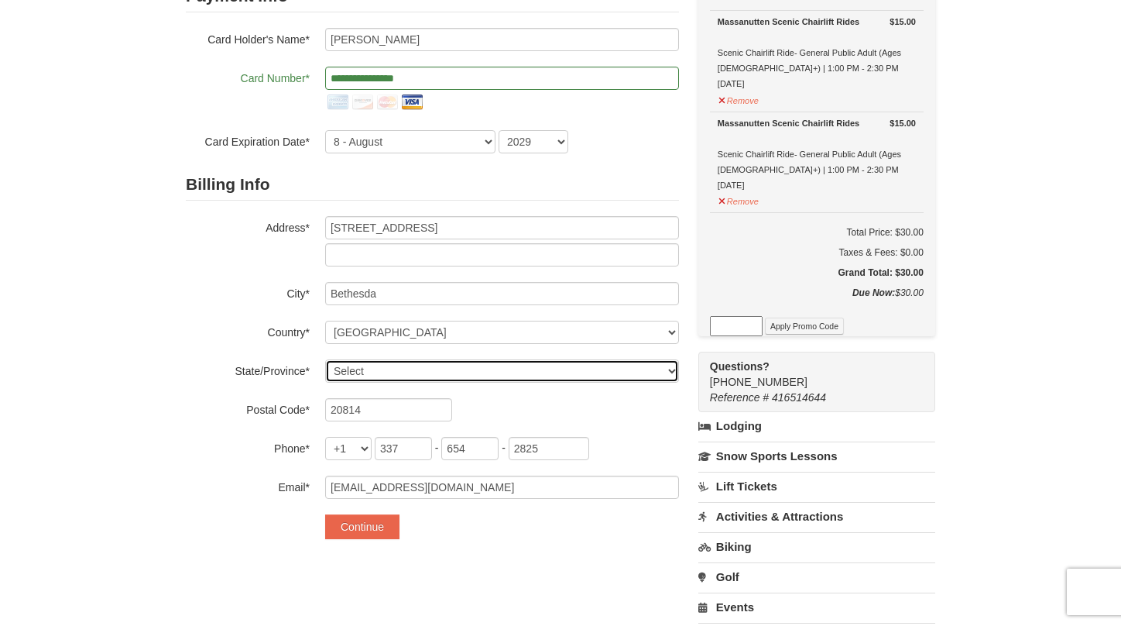
click at [434, 363] on select "Select Alabama Alaska American Samoa Arizona Arkansas California Colorado Conne…" at bounding box center [502, 370] width 354 height 23
select select "MD"
click at [325, 359] on select "Select Alabama Alaska American Samoa Arizona Arkansas California Colorado Conne…" at bounding box center [502, 370] width 354 height 23
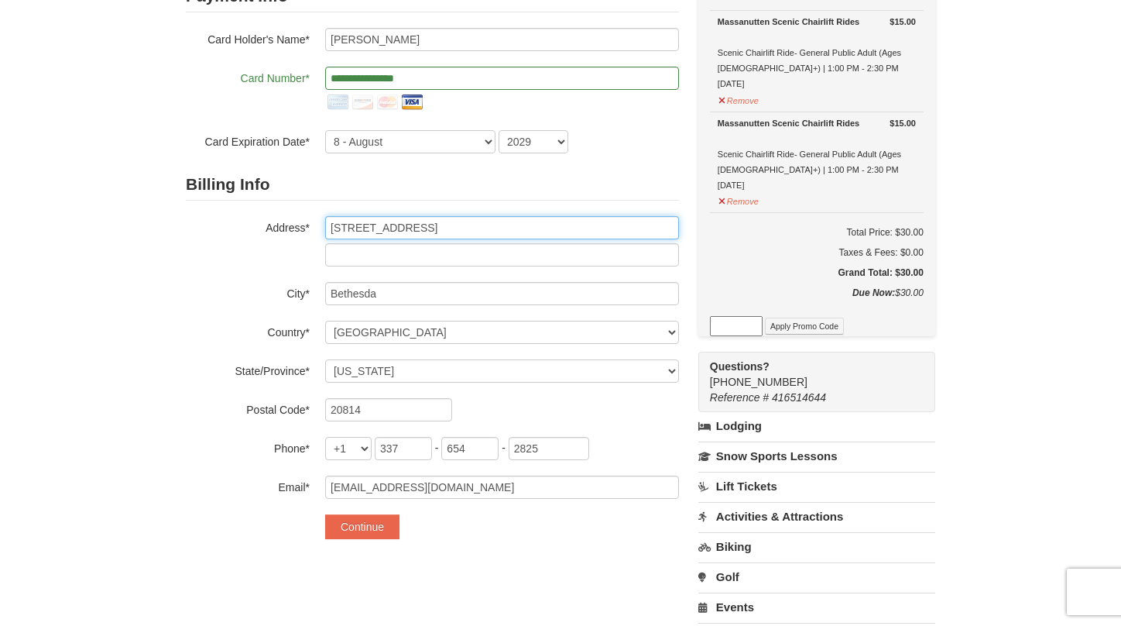
click at [478, 228] on input "4924 St Elmo Ave, Apt 712" at bounding box center [502, 227] width 354 height 23
drag, startPoint x: 478, startPoint y: 228, endPoint x: 428, endPoint y: 223, distance: 49.9
click at [428, 223] on input "4924 St Elmo Ave, Apt 712" at bounding box center [502, 227] width 354 height 23
type input "4924 St Elmo Ave"
click at [350, 253] on input "text" at bounding box center [502, 254] width 354 height 23
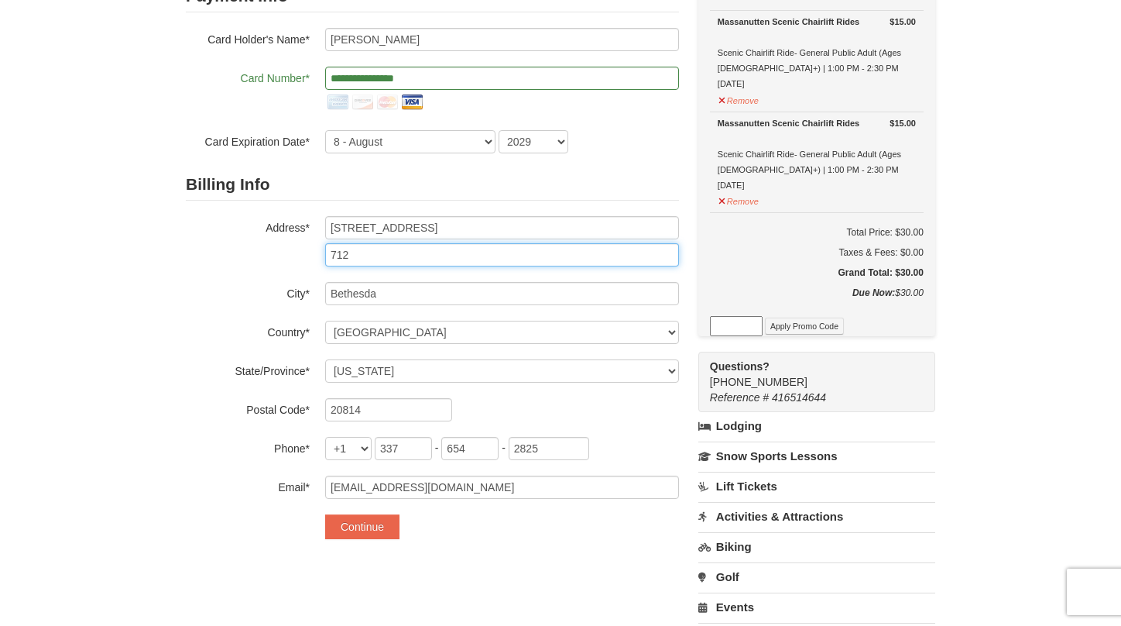
type input "712"
click at [77, 357] on div "1 ) Sign In 2 ) Billing Info 3 ) Customer Info ) Review ×" at bounding box center [560, 359] width 1121 height 925
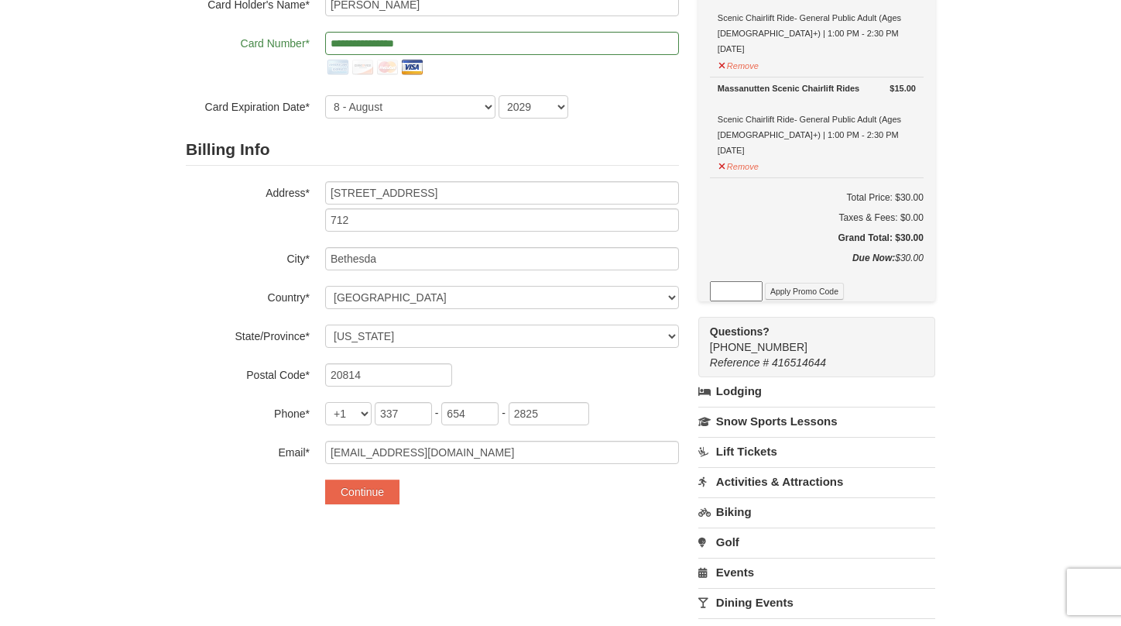
scroll to position [193, 0]
click at [379, 493] on button "Continue" at bounding box center [362, 491] width 74 height 25
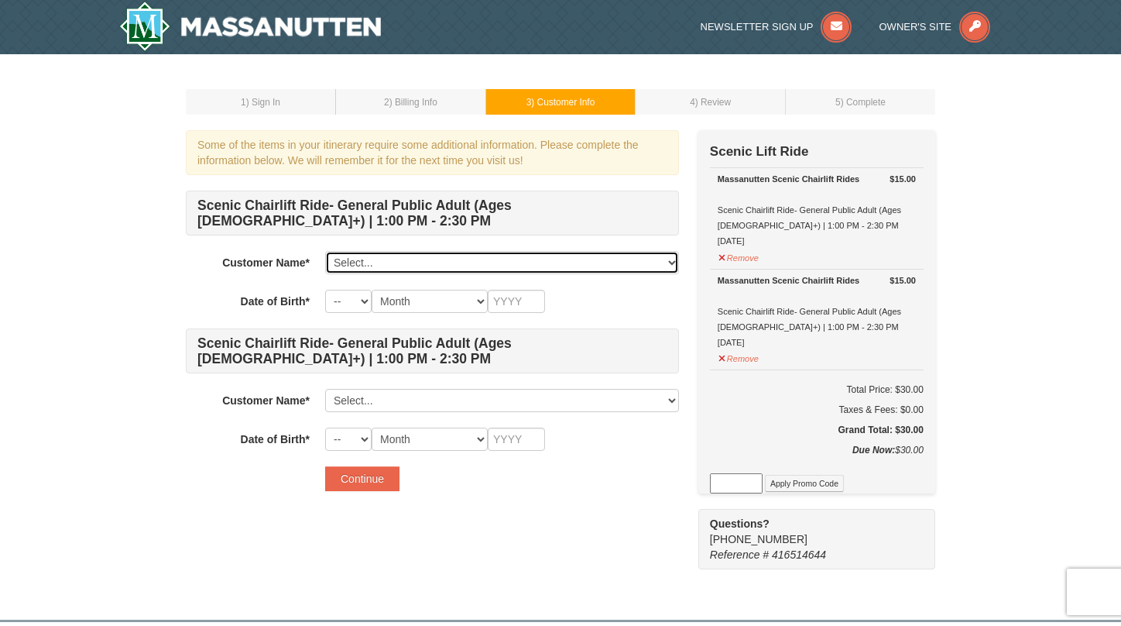
click at [422, 259] on select "Select... [PERSON_NAME] Add New..." at bounding box center [502, 262] width 354 height 23
select select "28347458"
click at [325, 251] on select "Select... [PERSON_NAME] Add New..." at bounding box center [502, 262] width 354 height 23
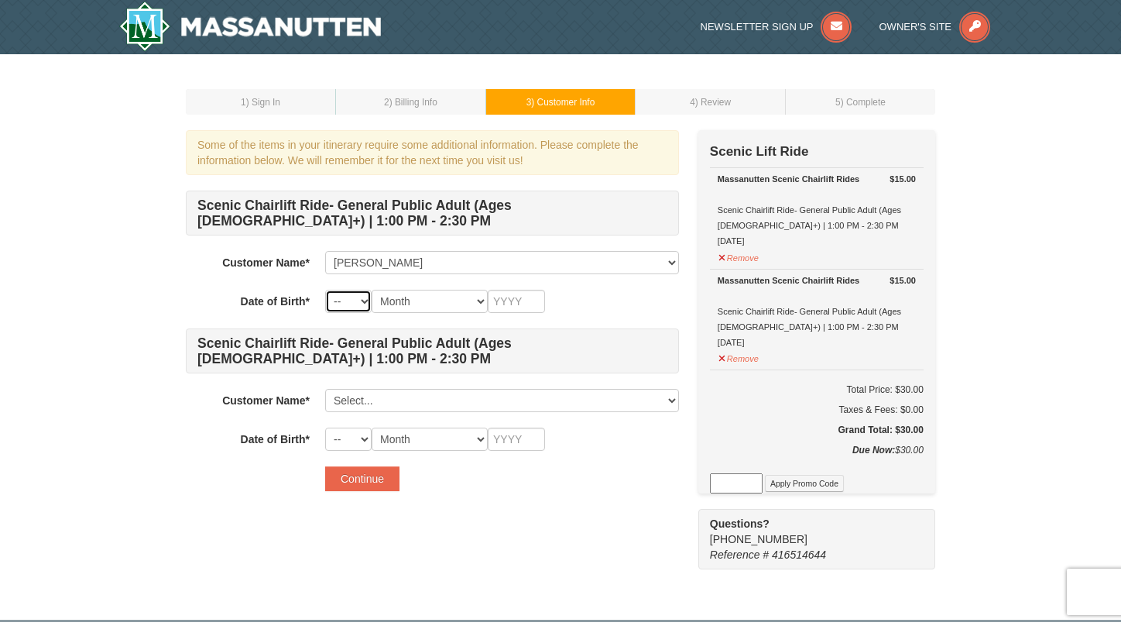
click at [338, 298] on select "-- 01 02 03 04 05 06 07 08 09 10 11 12 13 14 15 16 17 18 19 20 21 22 23 24 25 2…" at bounding box center [348, 301] width 46 height 23
select select "08"
click at [325, 290] on select "-- 01 02 03 04 05 06 07 08 09 10 11 12 13 14 15 16 17 18 19 20 21 22 23 24 25 2…" at bounding box center [348, 301] width 46 height 23
click at [447, 300] on select "Month January February March April May June July August September October Novem…" at bounding box center [430, 301] width 116 height 23
select select "08"
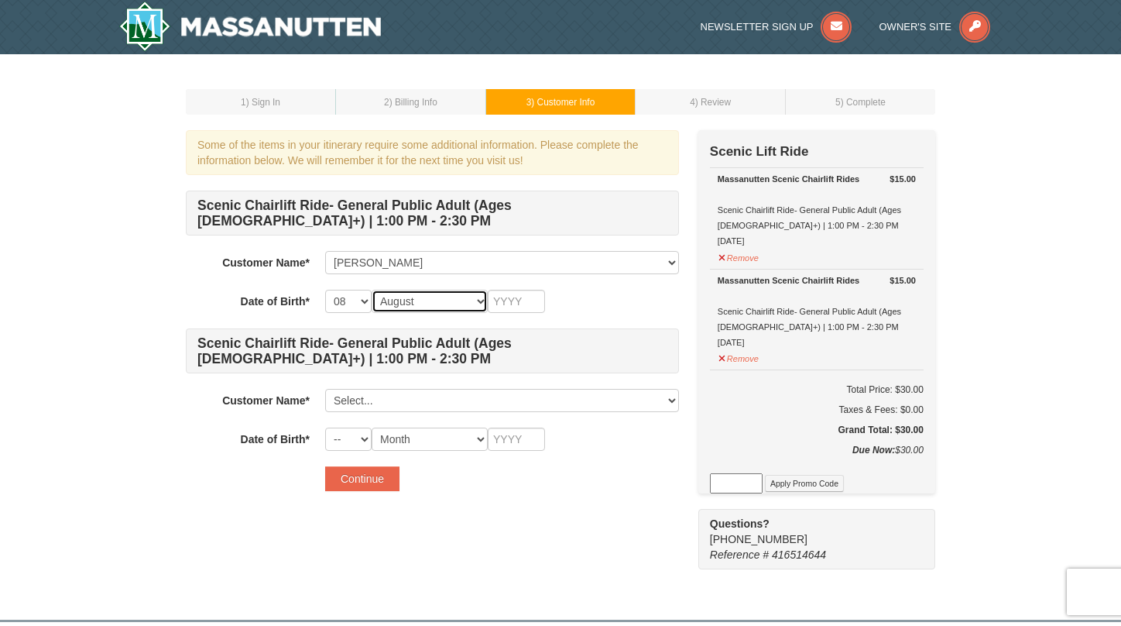
click at [372, 290] on select "Month January February March April May June July August September October Novem…" at bounding box center [430, 301] width 116 height 23
click at [512, 311] on input "text" at bounding box center [516, 301] width 57 height 23
type input "1993"
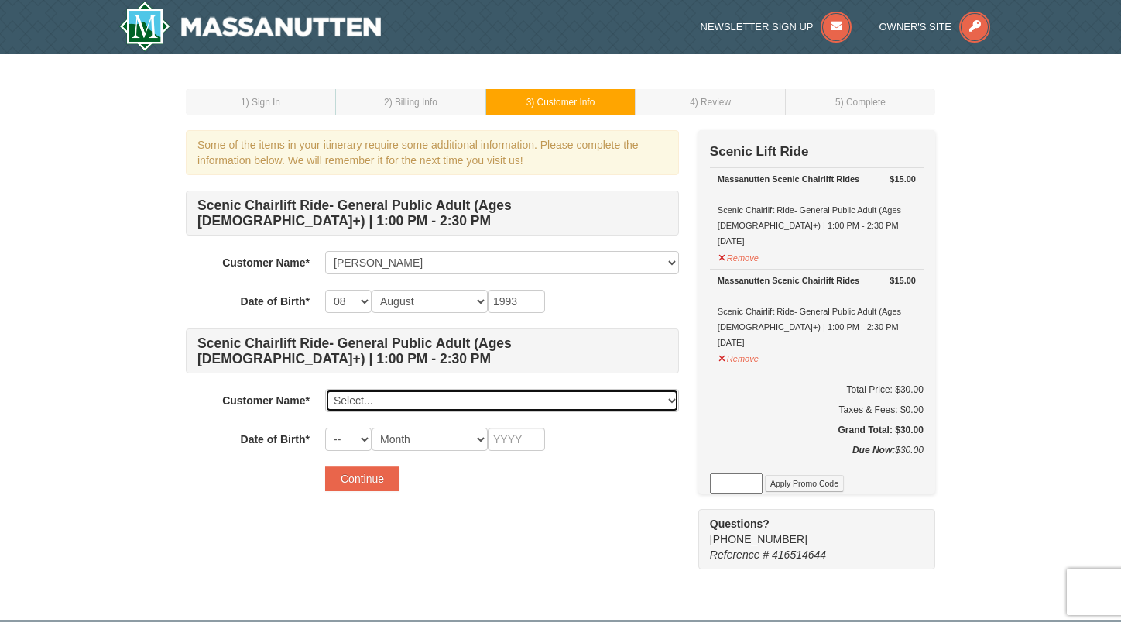
click at [389, 409] on select "Select... [PERSON_NAME] Add New..." at bounding box center [502, 400] width 354 height 23
click select "Select... [PERSON_NAME] Add New..." at bounding box center [502, 400] width 354 height 23
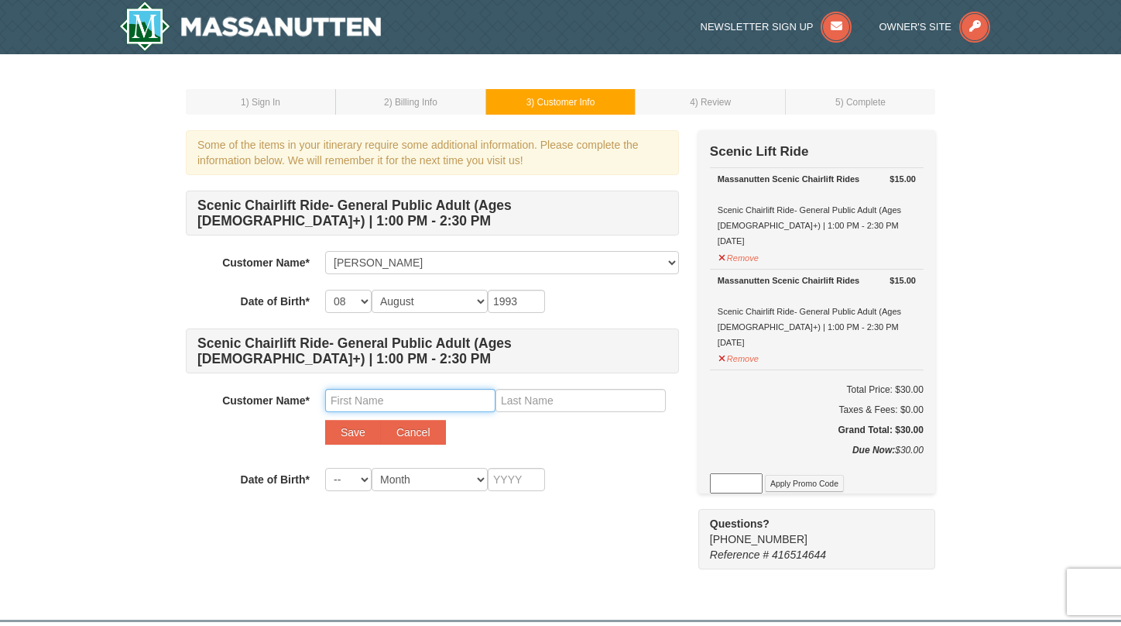
click at [392, 400] on input "text" at bounding box center [410, 400] width 170 height 23
type input "Maryam"
click at [519, 398] on input "text" at bounding box center [581, 400] width 170 height 23
type input "Fakhruddin"
click at [354, 476] on select "-- 01 02 03 04 05 06 07 08 09 10 11 12 13 14 15 16 17 18 19 20 21 22 23 24 25 2…" at bounding box center [348, 479] width 46 height 23
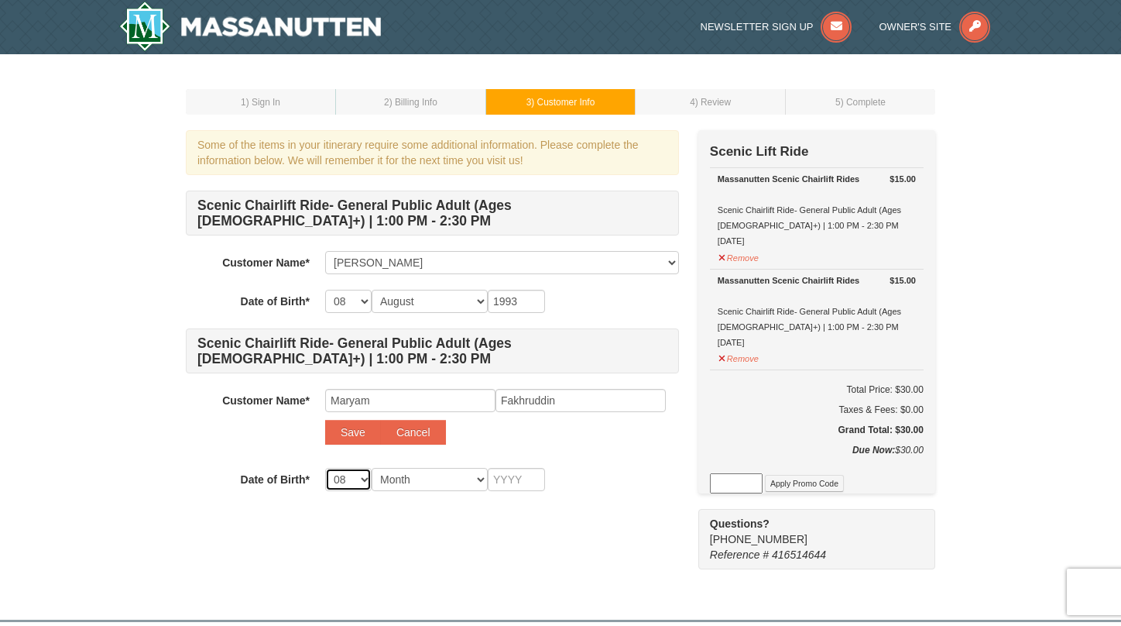
click at [325, 468] on select "-- 01 02 03 04 05 06 07 08 09 10 11 12 13 14 15 16 17 18 19 20 21 22 23 24 25 2…" at bounding box center [348, 479] width 46 height 23
click at [427, 484] on select "Month January February March April May June July August September October Novem…" at bounding box center [430, 479] width 116 height 23
click at [338, 482] on select "-- 01 02 03 04 05 06 07 08 09 10 11 12 13 14 15 16 17 18 19 20 21 22 23 24 25 2…" at bounding box center [348, 479] width 46 height 23
select select "20"
click at [325, 468] on select "-- 01 02 03 04 05 06 07 08 09 10 11 12 13 14 15 16 17 18 19 20 21 22 23 24 25 2…" at bounding box center [348, 479] width 46 height 23
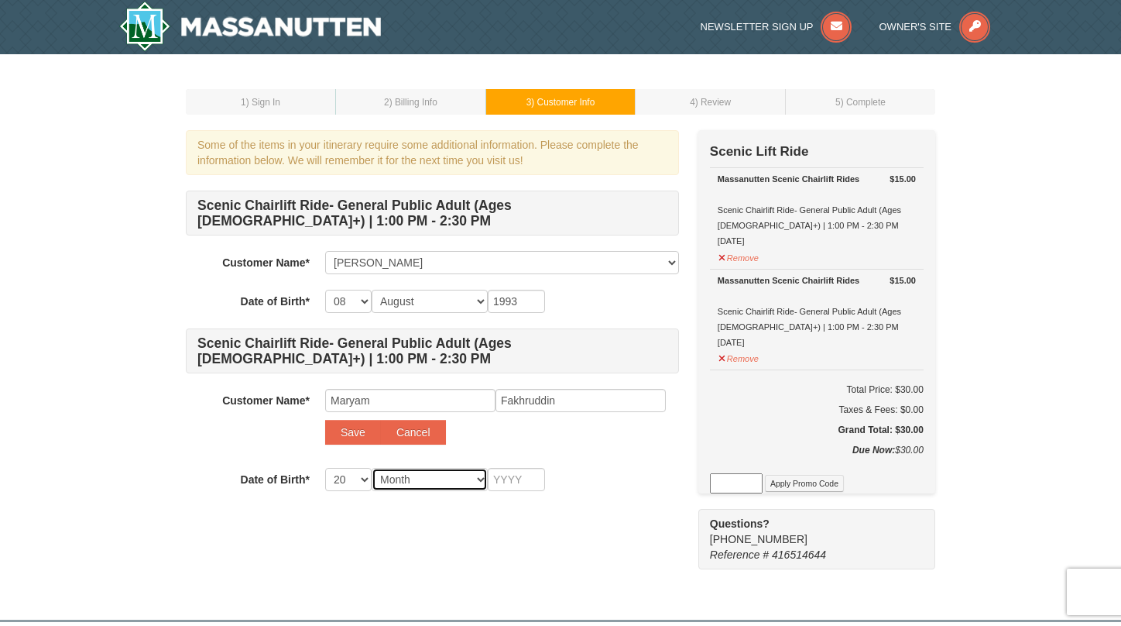
click at [430, 482] on select "Month January February March April May June July August September October Novem…" at bounding box center [430, 479] width 116 height 23
select select "08"
click at [372, 468] on select "Month January February March April May June July August September October Novem…" at bounding box center [430, 479] width 116 height 23
click at [489, 474] on input "text" at bounding box center [516, 479] width 57 height 23
type input "1997"
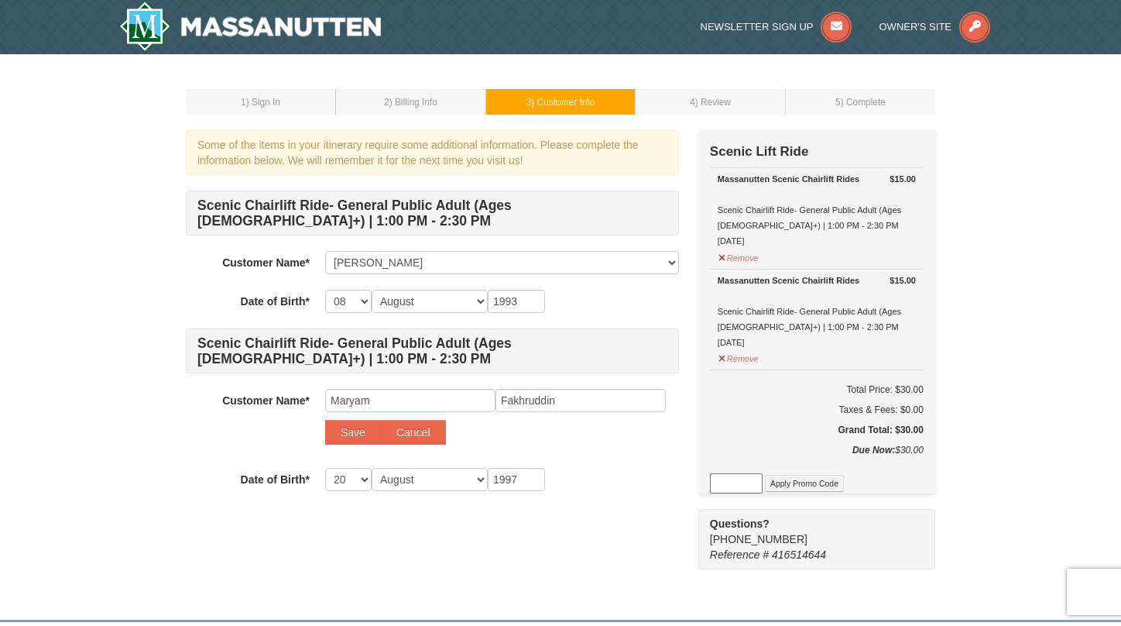
click at [596, 481] on div "-- 01 02 03 04 05 06 07 08 09 10 11 12 13 14 15 16 17 18 19 20 21 22 23 24 25 2…" at bounding box center [502, 479] width 354 height 23
click at [362, 437] on button "Save" at bounding box center [353, 432] width 56 height 25
select select
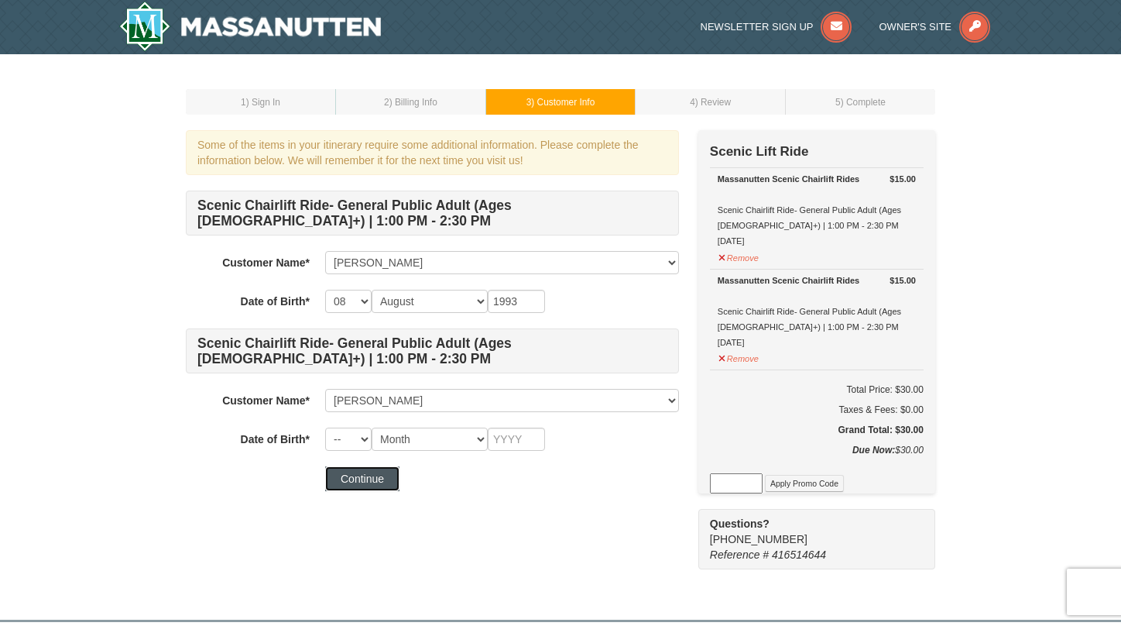
click at [376, 483] on button "Continue" at bounding box center [362, 478] width 74 height 25
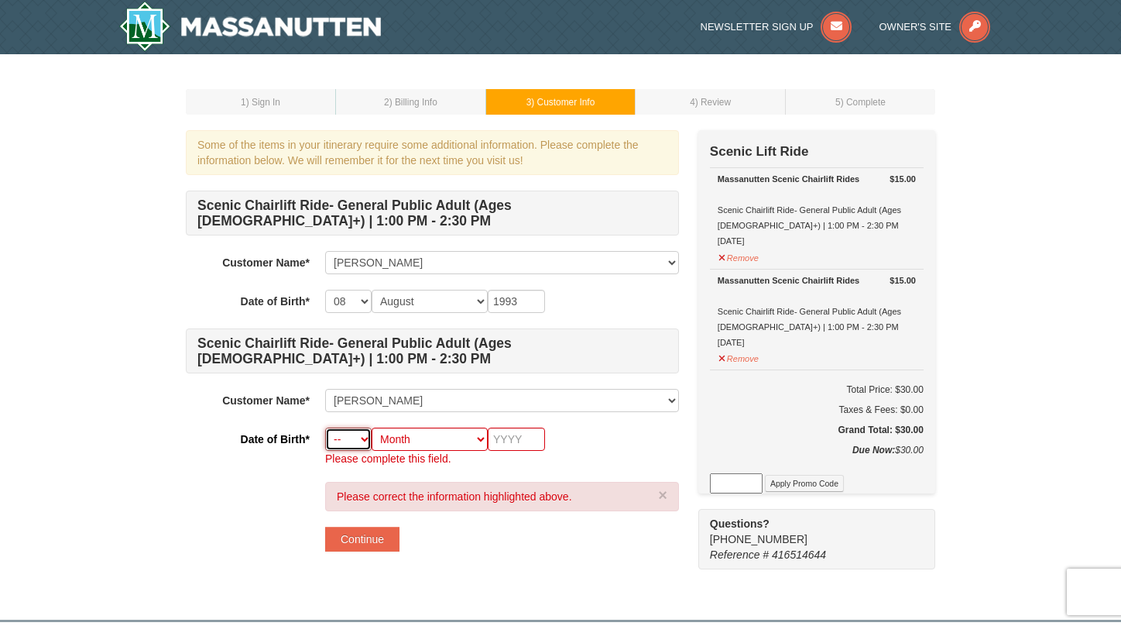
click at [364, 437] on select "-- 01 02 03 04 05 06 07 08 09 10 11 12 13 14 15 16 17 18 19 20 21 22 23 24 25 2…" at bounding box center [348, 438] width 46 height 23
select select "08"
click at [325, 427] on select "-- 01 02 03 04 05 06 07 08 09 10 11 12 13 14 15 16 17 18 19 20 21 22 23 24 25 2…" at bounding box center [348, 438] width 46 height 23
click at [449, 443] on select "Month January February March April May June July August September October Novem…" at bounding box center [430, 438] width 116 height 23
select select "08"
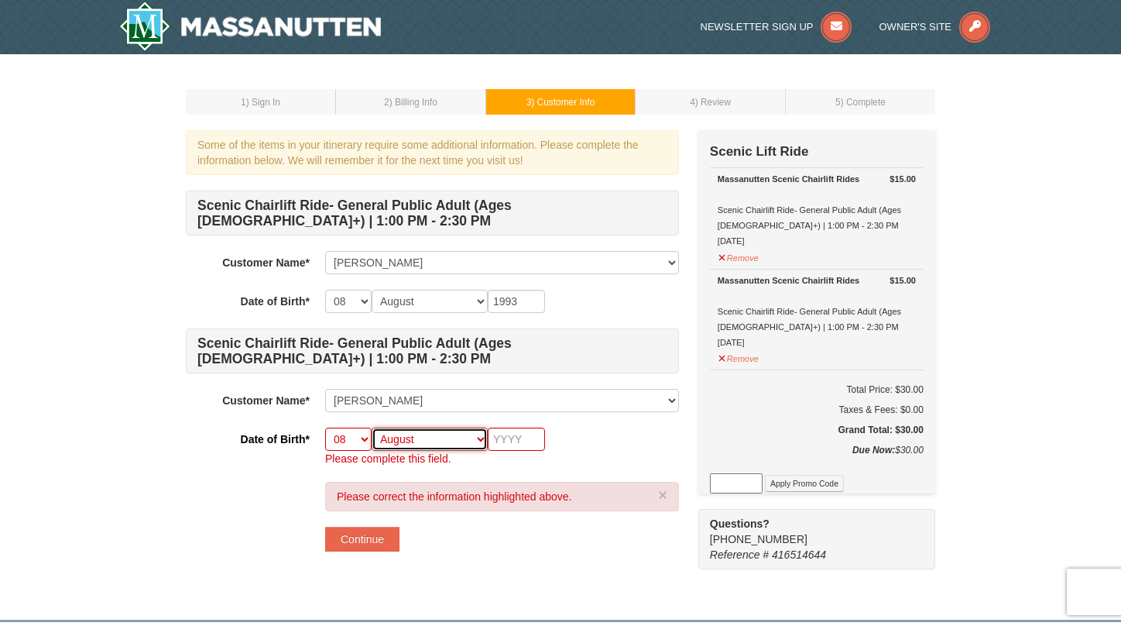
click at [372, 427] on select "Month January February March April May June July August September October Novem…" at bounding box center [430, 438] width 116 height 23
click at [356, 445] on select "-- 01 02 03 04 05 06 07 08 09 10 11 12 13 14 15 16 17 18 19 20 21 22 23 24 25 2…" at bounding box center [348, 438] width 46 height 23
select select "20"
click at [325, 427] on select "-- 01 02 03 04 05 06 07 08 09 10 11 12 13 14 15 16 17 18 19 20 21 22 23 24 25 2…" at bounding box center [348, 438] width 46 height 23
click at [508, 444] on input "text" at bounding box center [516, 438] width 57 height 23
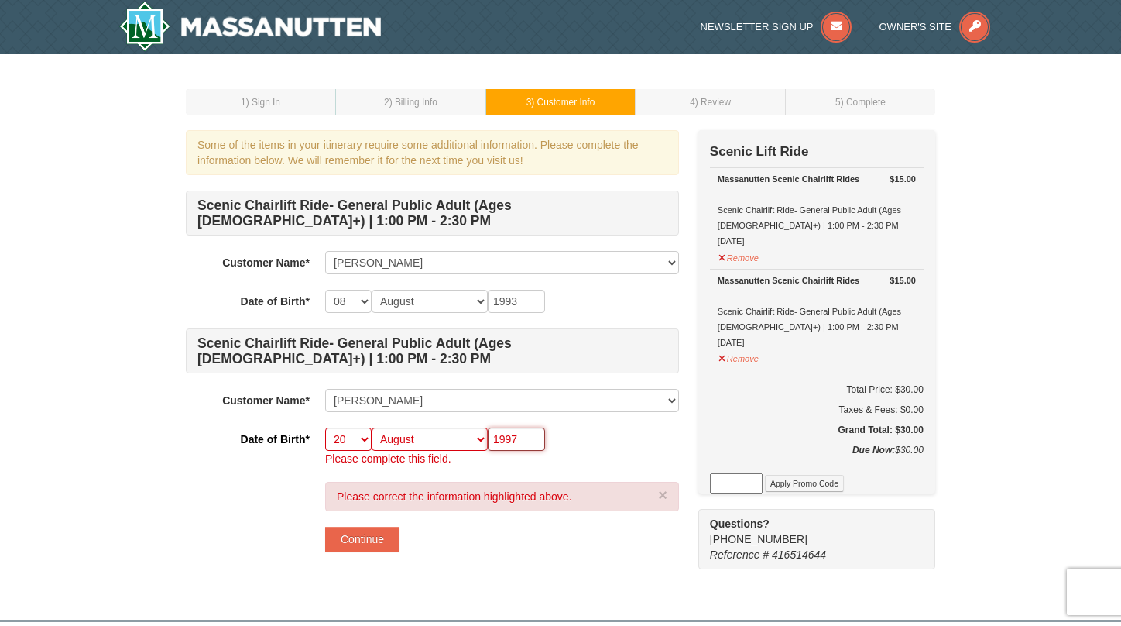
type input "1997"
click at [499, 538] on div "Please correct the information highlighted above. × Continue" at bounding box center [502, 517] width 354 height 70
click at [378, 552] on div "Some of the items in your itinerary require some additional information. Please…" at bounding box center [432, 348] width 493 height 437
click at [381, 544] on button "Continue" at bounding box center [362, 539] width 74 height 25
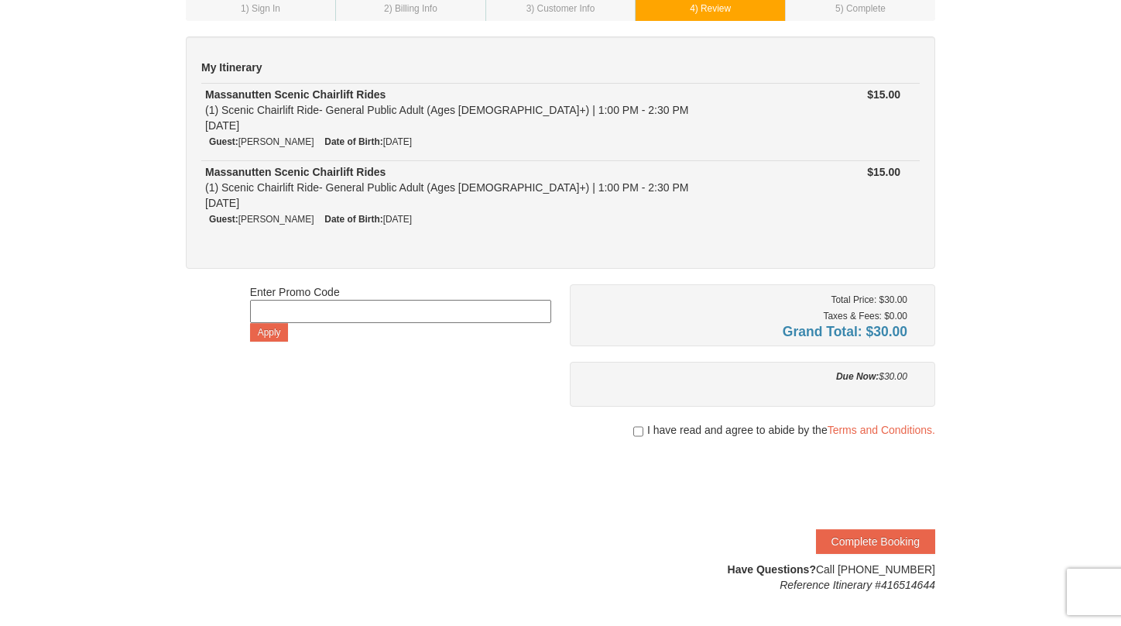
scroll to position [138, 0]
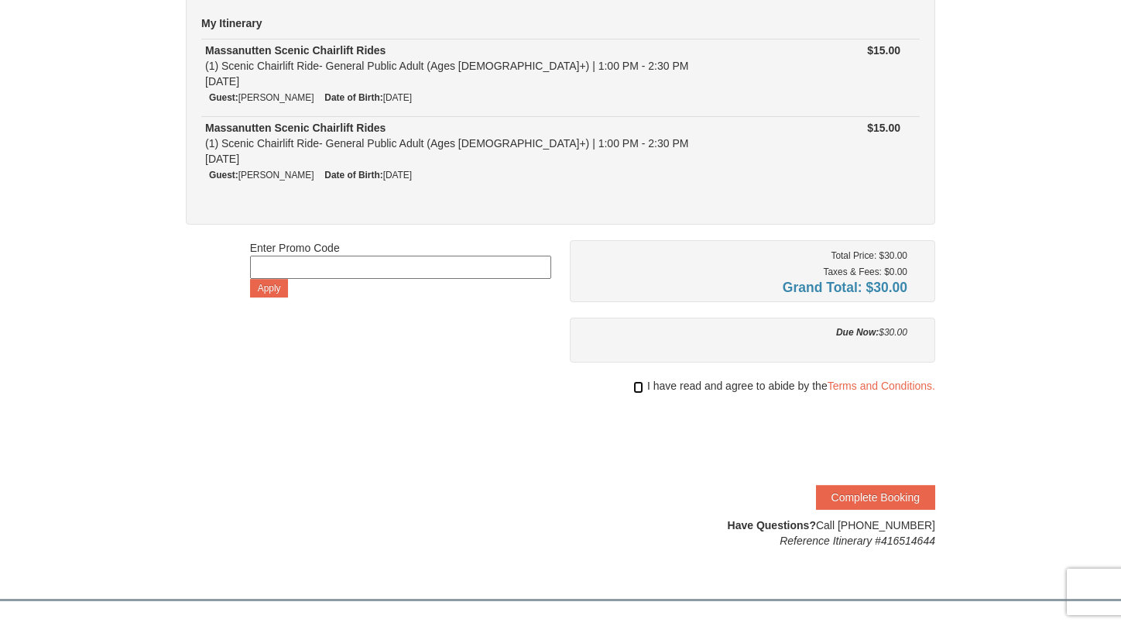
click at [640, 381] on input "checkbox" at bounding box center [638, 387] width 10 height 12
checkbox input "true"
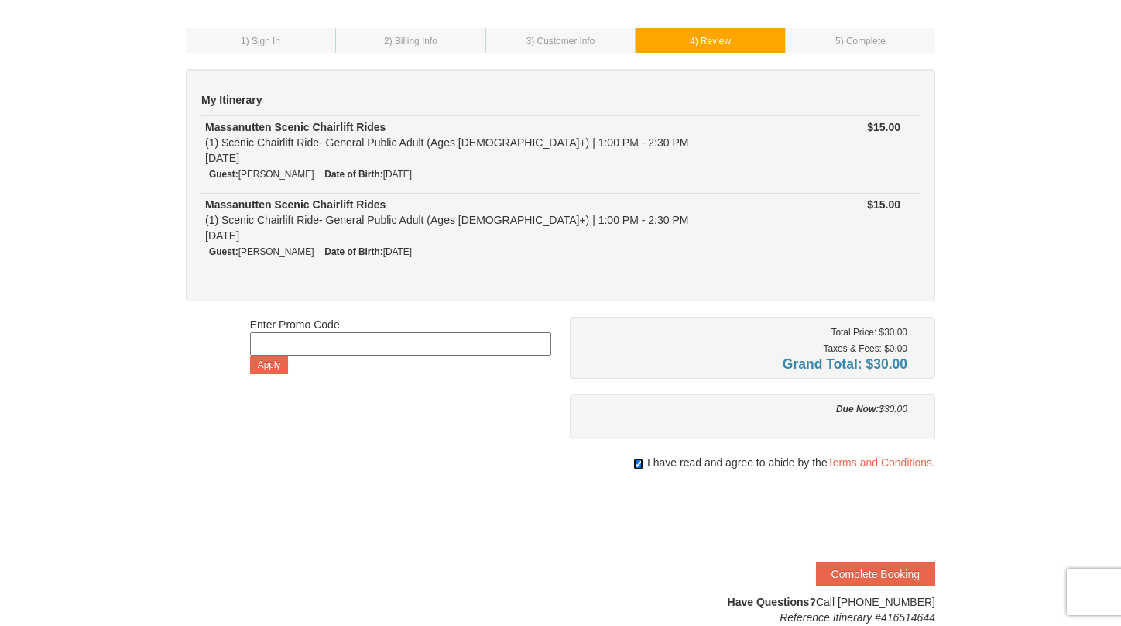
scroll to position [64, 0]
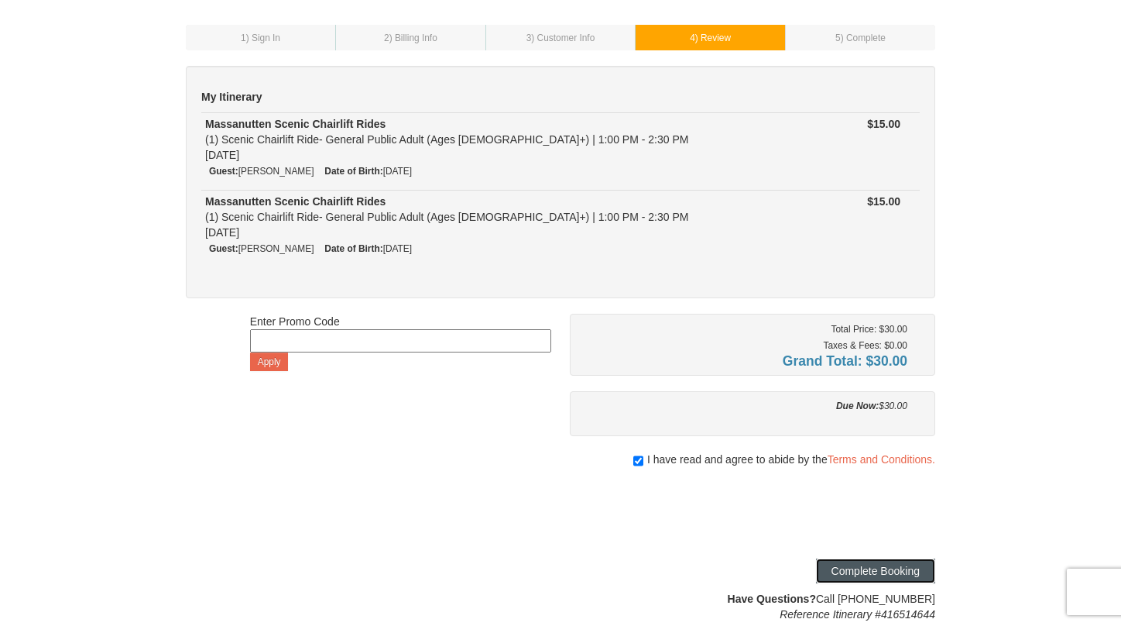
click at [865, 558] on button "Complete Booking" at bounding box center [875, 570] width 119 height 25
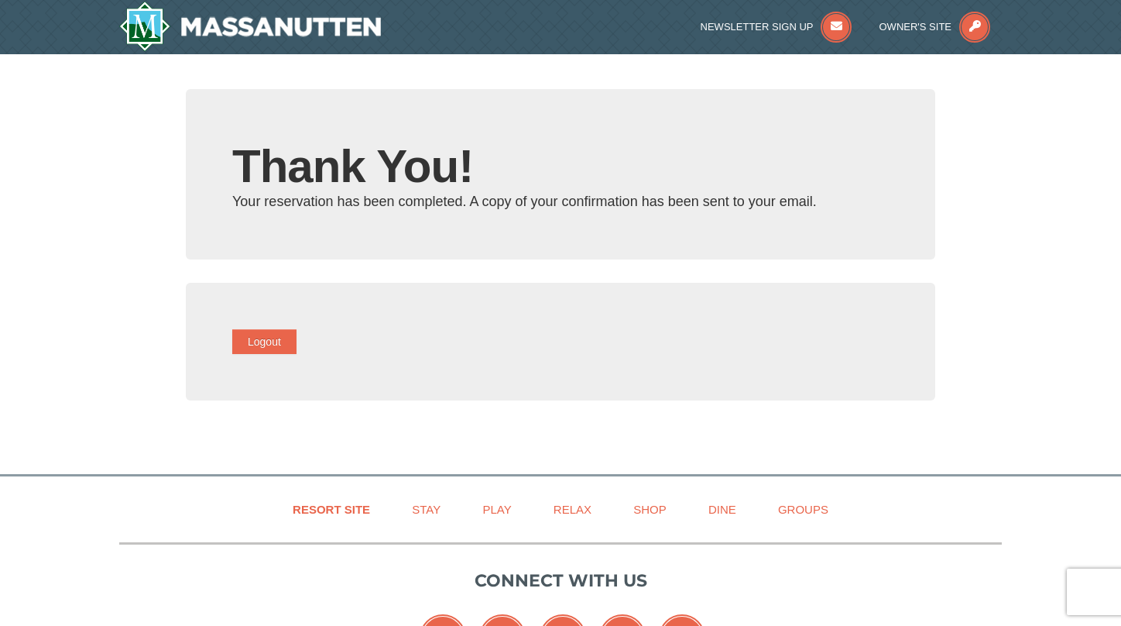
type input "[EMAIL_ADDRESS][DOMAIN_NAME]"
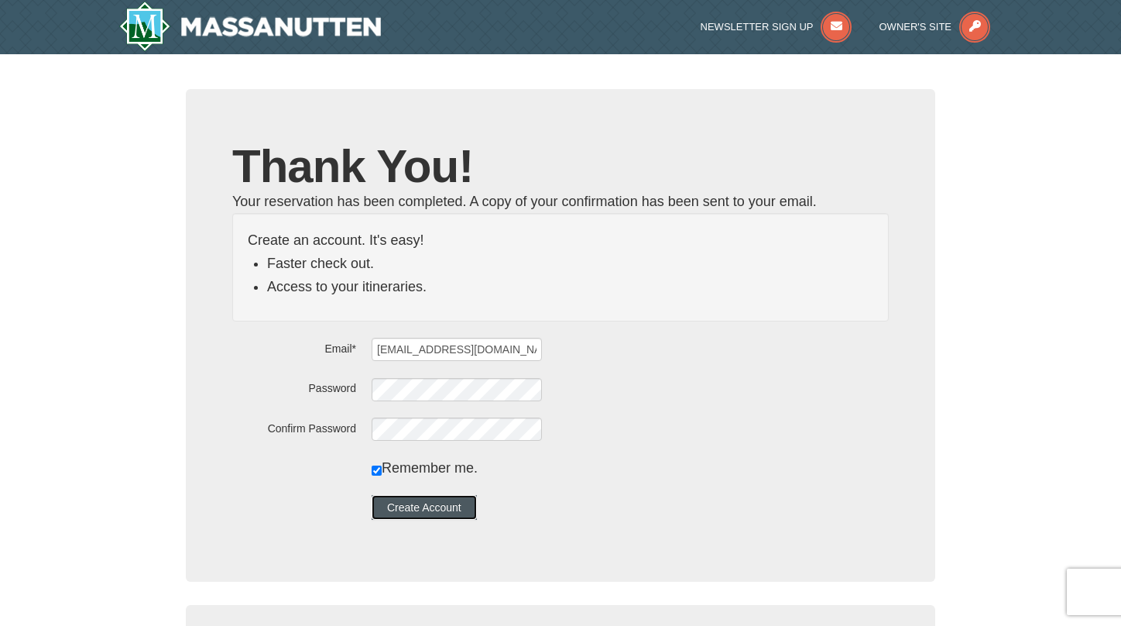
click at [432, 505] on button "Create Account" at bounding box center [424, 507] width 105 height 25
